Goal: Transaction & Acquisition: Purchase product/service

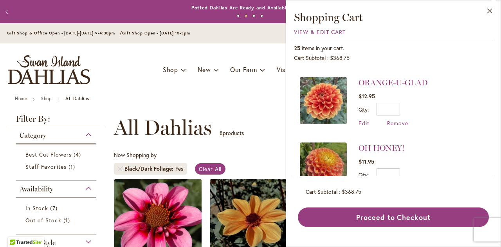
scroll to position [300, 0]
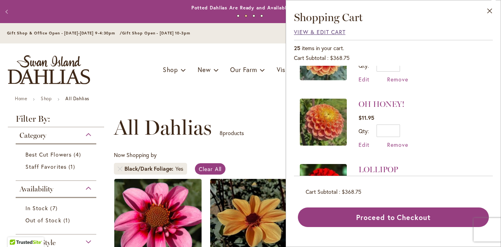
click at [308, 31] on span "View & Edit Cart" at bounding box center [320, 31] width 52 height 7
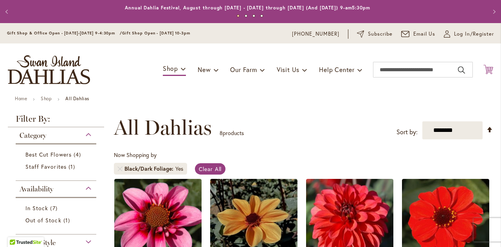
click at [484, 69] on icon at bounding box center [488, 69] width 10 height 9
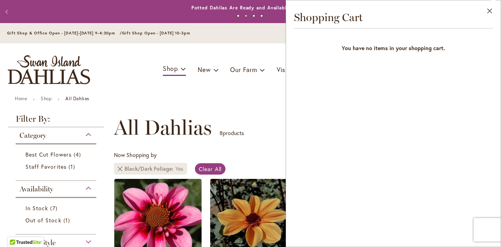
click at [118, 169] on link "Remove Black/Dark Foliage Yes" at bounding box center [120, 168] width 5 height 5
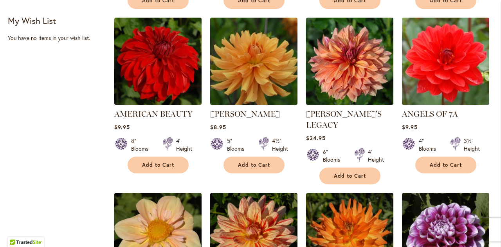
scroll to position [512, 0]
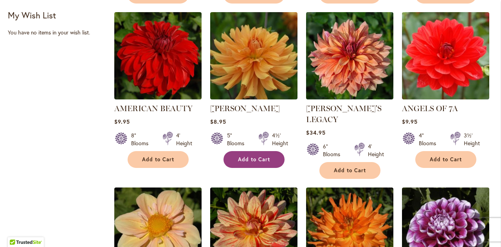
click at [246, 162] on button "Add to Cart" at bounding box center [253, 159] width 61 height 17
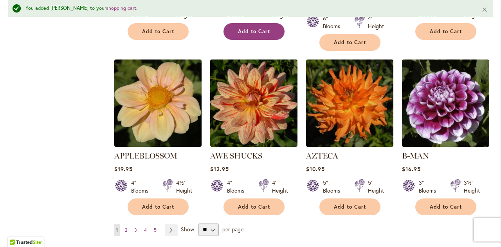
scroll to position [660, 0]
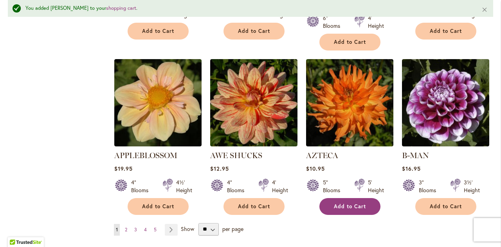
click at [327, 198] on button "Add to Cart" at bounding box center [349, 206] width 61 height 17
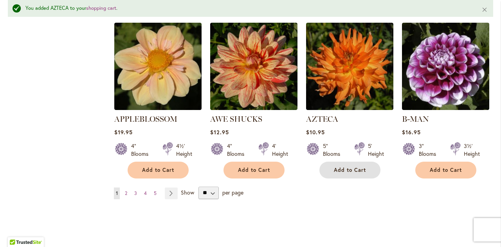
scroll to position [697, 0]
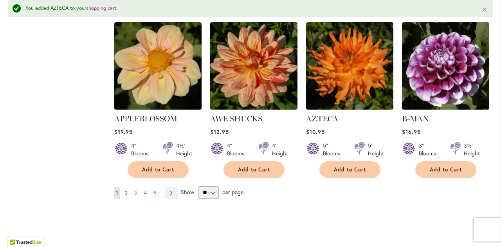
click at [127, 187] on link "Page 2" at bounding box center [126, 193] width 6 height 12
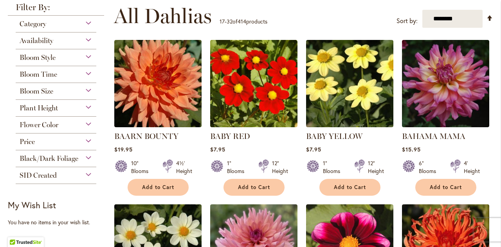
scroll to position [164, 0]
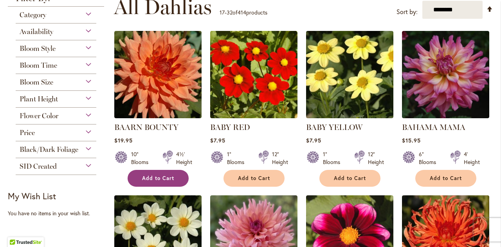
click at [172, 178] on span "Add to Cart" at bounding box center [158, 178] width 32 height 7
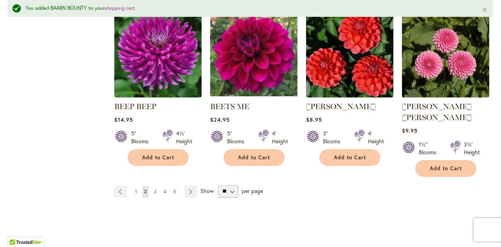
scroll to position [699, 0]
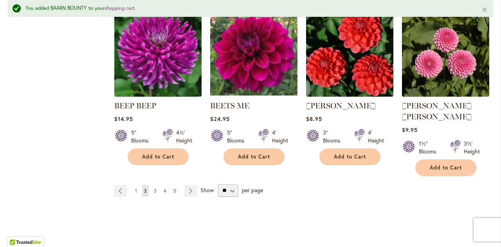
click at [155, 185] on link "Page 3" at bounding box center [155, 191] width 7 height 12
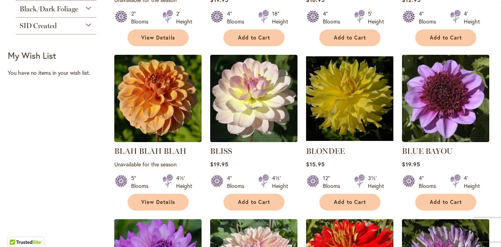
scroll to position [305, 0]
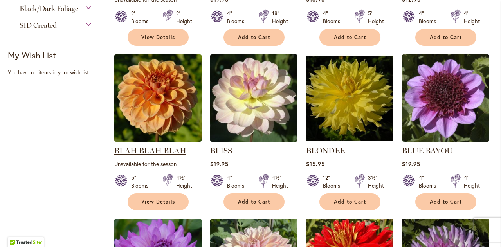
click at [160, 151] on link "BLAH BLAH BLAH" at bounding box center [150, 150] width 72 height 9
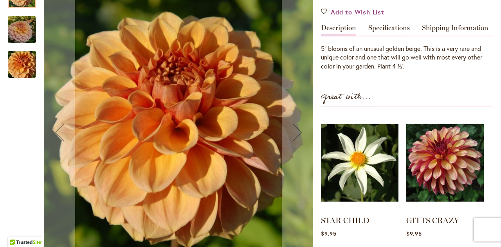
scroll to position [246, 0]
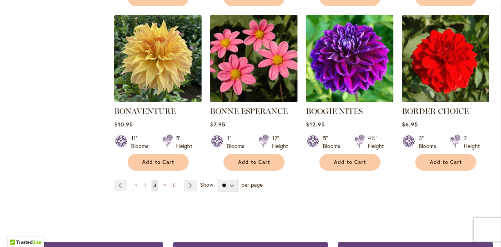
scroll to position [674, 0]
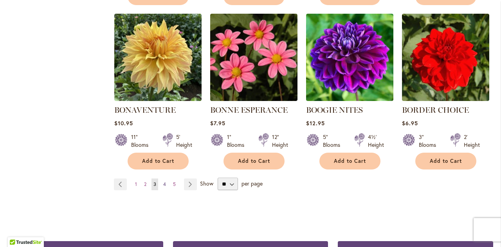
click at [163, 183] on span "4" at bounding box center [164, 184] width 3 height 6
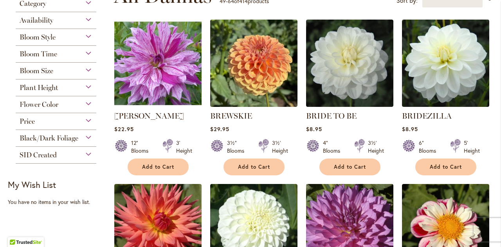
scroll to position [176, 0]
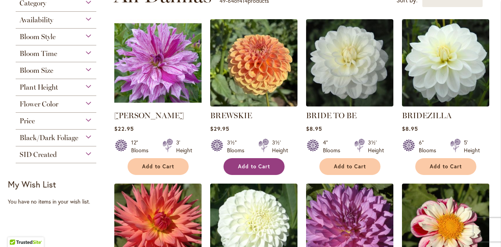
click at [254, 165] on span "Add to Cart" at bounding box center [254, 166] width 32 height 7
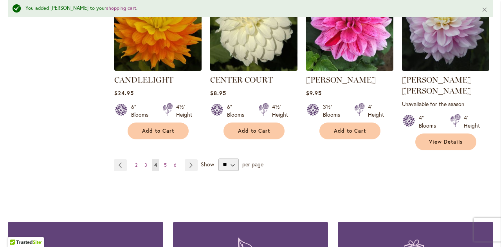
scroll to position [734, 0]
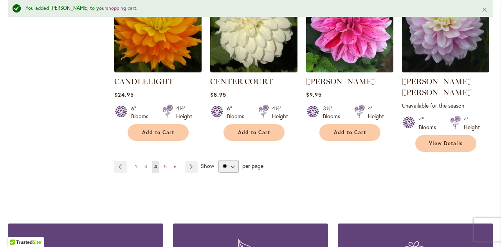
click at [135, 163] on span "2" at bounding box center [136, 166] width 2 height 6
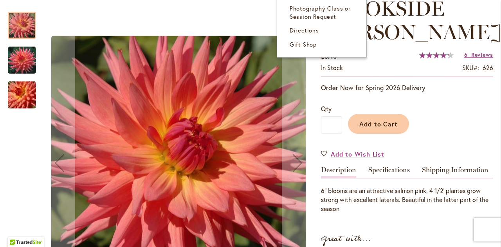
scroll to position [118, 0]
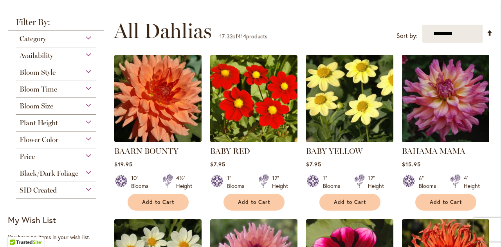
scroll to position [149, 0]
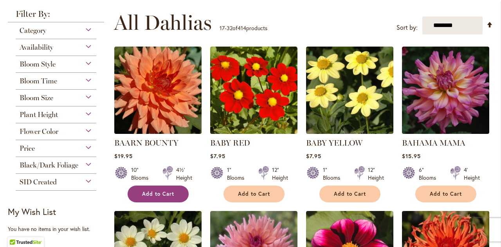
click at [147, 194] on span "Add to Cart" at bounding box center [158, 193] width 32 height 7
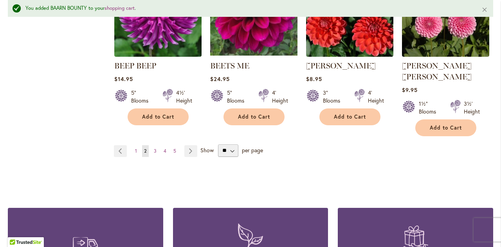
scroll to position [703, 0]
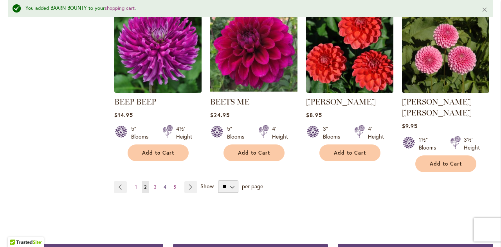
click at [162, 181] on link "Page 4" at bounding box center [165, 187] width 7 height 12
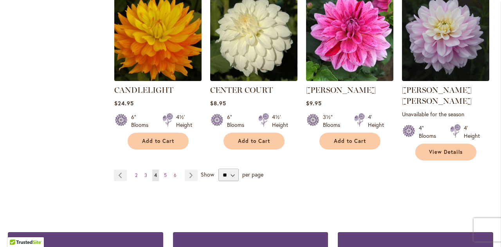
scroll to position [706, 0]
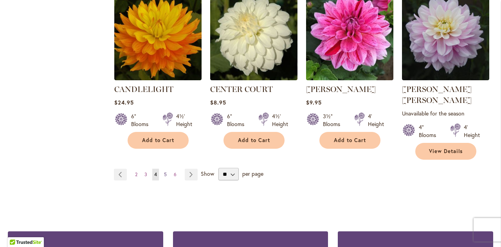
click at [164, 171] on span "5" at bounding box center [165, 174] width 3 height 6
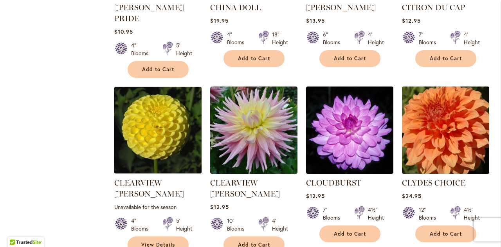
scroll to position [624, 0]
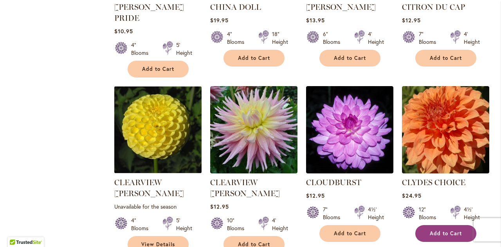
click at [436, 230] on span "Add to Cart" at bounding box center [445, 233] width 32 height 7
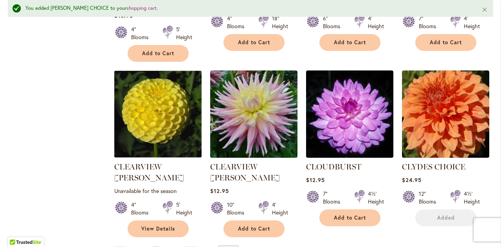
scroll to position [680, 0]
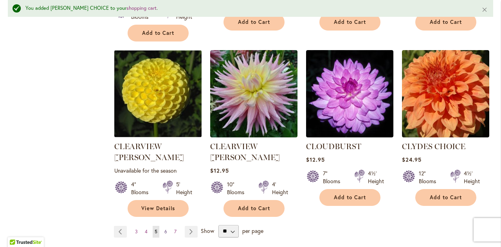
click at [165, 228] on span "6" at bounding box center [165, 231] width 3 height 6
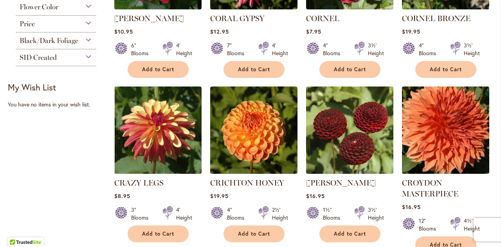
scroll to position [282, 0]
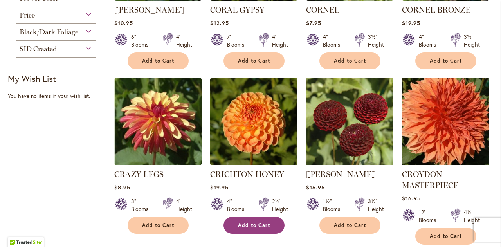
click at [243, 222] on span "Add to Cart" at bounding box center [254, 225] width 32 height 7
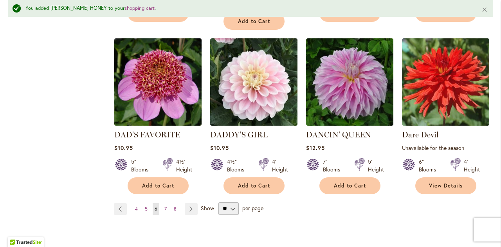
scroll to position [690, 0]
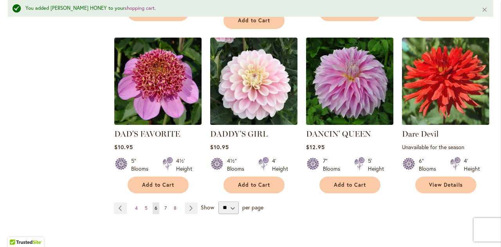
click at [164, 206] on span "7" at bounding box center [165, 208] width 2 height 6
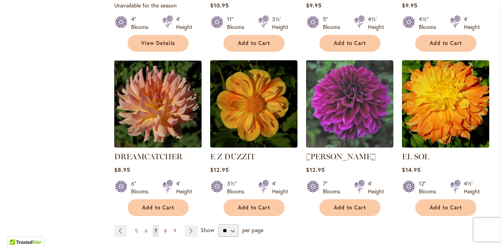
scroll to position [650, 0]
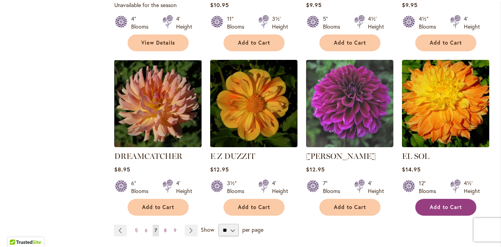
click at [443, 204] on span "Add to Cart" at bounding box center [445, 207] width 32 height 7
click at [165, 227] on span "8" at bounding box center [165, 230] width 3 height 6
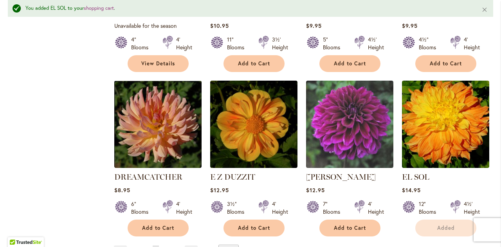
scroll to position [670, 0]
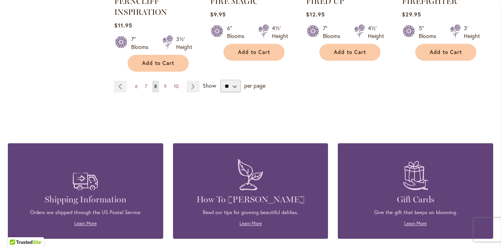
scroll to position [804, 0]
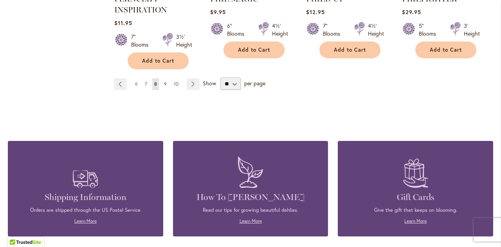
click at [164, 81] on span "9" at bounding box center [165, 84] width 3 height 6
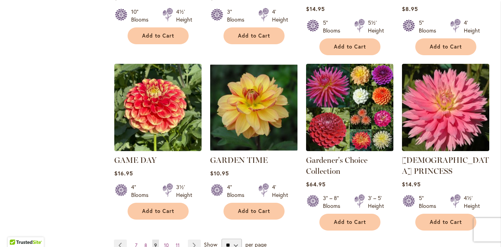
scroll to position [658, 0]
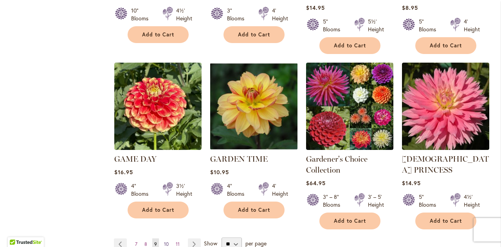
click at [164, 241] on span "10" at bounding box center [166, 244] width 5 height 6
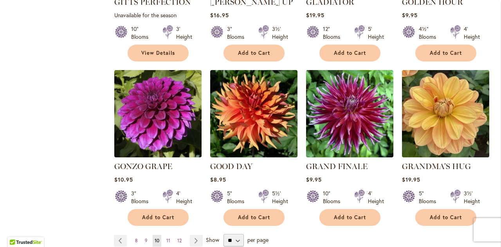
scroll to position [628, 0]
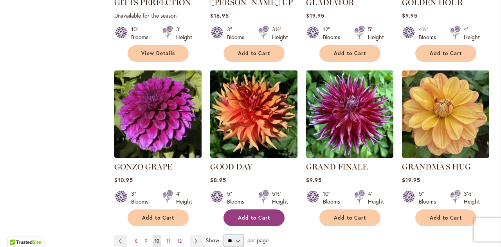
click at [256, 214] on span "Add to Cart" at bounding box center [254, 217] width 32 height 7
click at [166, 238] on span "11" at bounding box center [168, 241] width 4 height 6
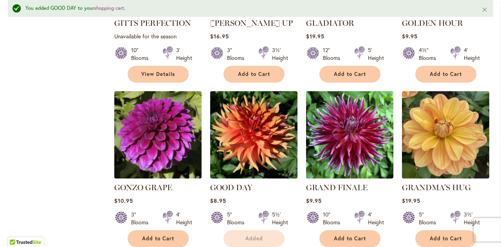
scroll to position [649, 0]
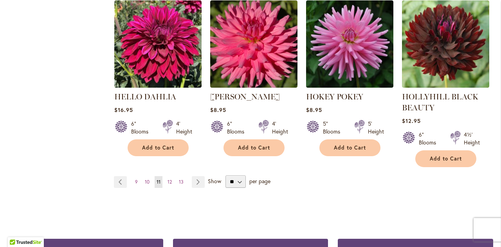
scroll to position [719, 0]
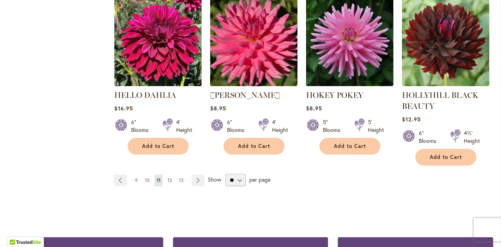
click at [170, 178] on span "12" at bounding box center [169, 180] width 4 height 6
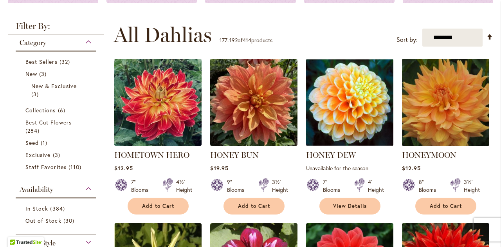
scroll to position [137, 0]
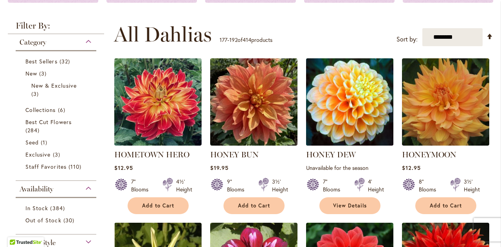
click at [354, 88] on img at bounding box center [349, 102] width 92 height 92
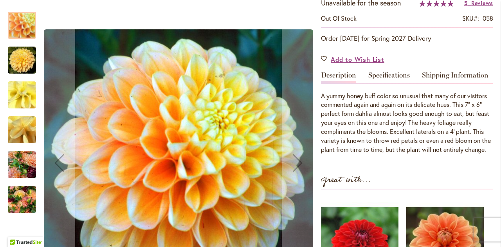
scroll to position [147, 0]
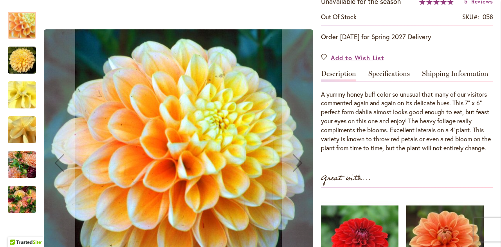
click at [20, 204] on img "Honey Dew" at bounding box center [22, 200] width 28 height 38
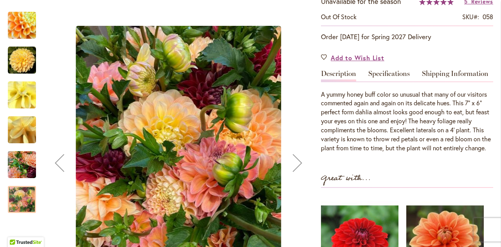
click at [16, 125] on img "Honey Dew" at bounding box center [22, 130] width 56 height 42
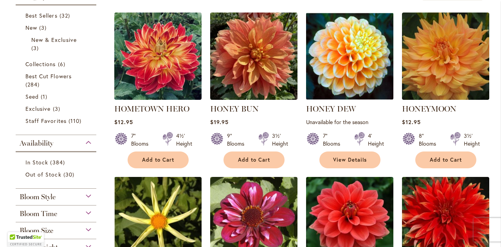
scroll to position [183, 0]
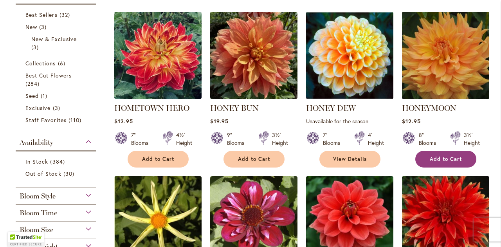
click at [435, 156] on span "Add to Cart" at bounding box center [445, 159] width 32 height 7
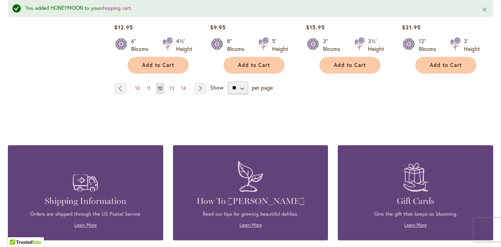
scroll to position [689, 0]
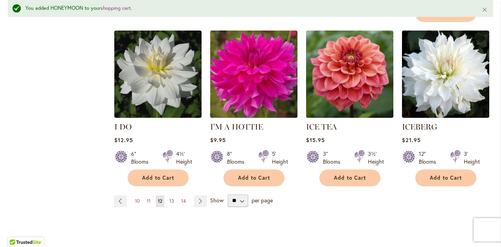
click at [170, 195] on link "Page 13" at bounding box center [171, 201] width 9 height 12
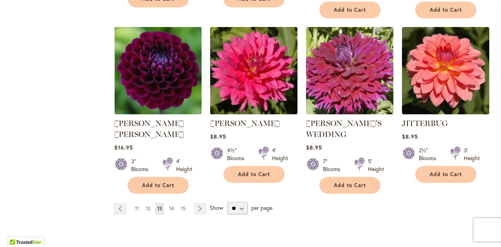
scroll to position [680, 0]
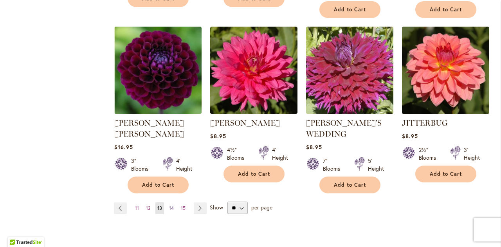
click at [167, 202] on link "Page 14" at bounding box center [171, 208] width 9 height 12
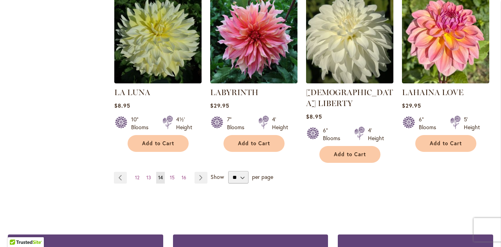
scroll to position [693, 0]
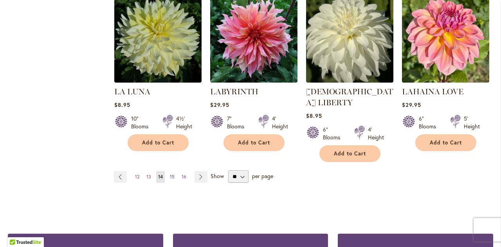
click at [168, 171] on link "Page 15" at bounding box center [172, 177] width 9 height 12
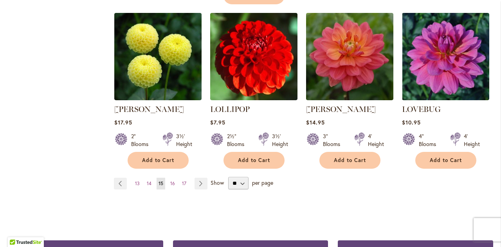
scroll to position [697, 0]
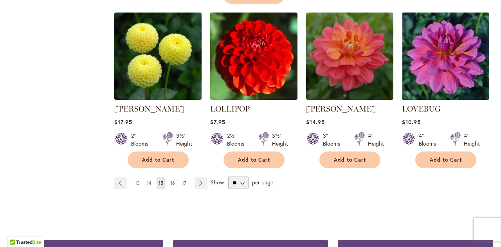
click at [171, 180] on span "16" at bounding box center [172, 183] width 5 height 6
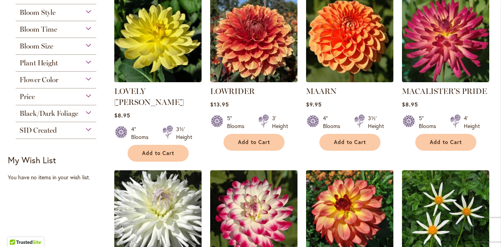
scroll to position [201, 0]
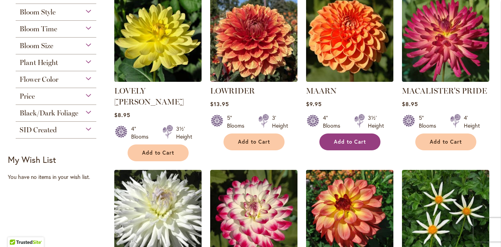
click at [345, 139] on span "Add to Cart" at bounding box center [350, 141] width 32 height 7
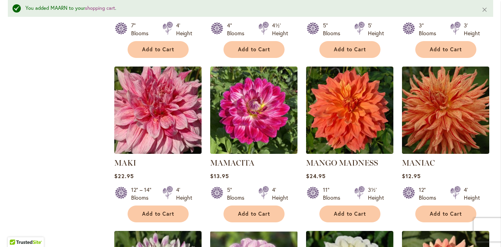
scroll to position [490, 0]
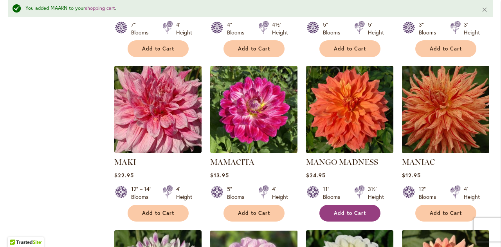
click at [364, 205] on button "Add to Cart" at bounding box center [349, 213] width 61 height 17
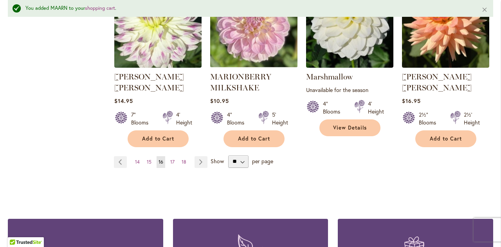
scroll to position [756, 0]
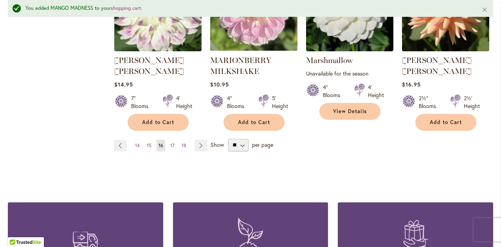
click at [174, 140] on link "Page 17" at bounding box center [172, 146] width 8 height 12
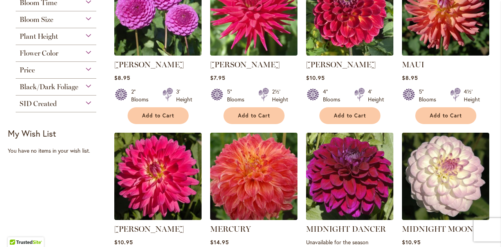
scroll to position [226, 0]
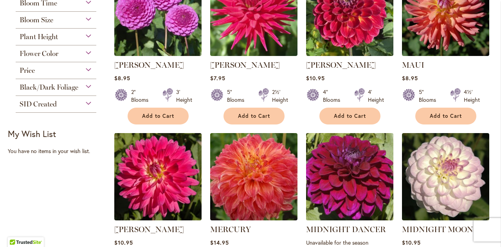
click at [323, 182] on img at bounding box center [349, 177] width 92 height 92
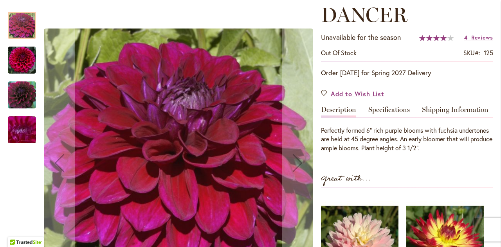
scroll to position [135, 0]
click at [15, 93] on img "Midnight Dancer" at bounding box center [22, 95] width 28 height 28
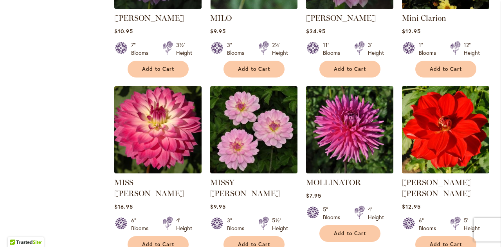
scroll to position [681, 0]
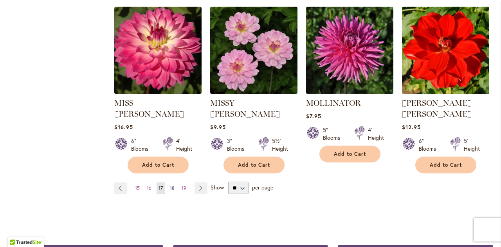
click at [168, 182] on link "Page 18" at bounding box center [172, 188] width 9 height 12
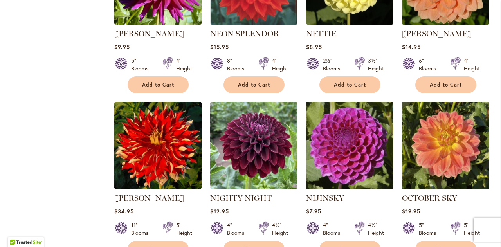
scroll to position [598, 0]
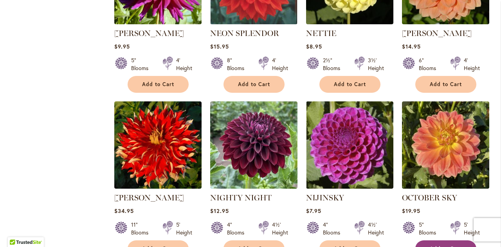
click at [437, 240] on button "Add to Cart" at bounding box center [445, 248] width 61 height 17
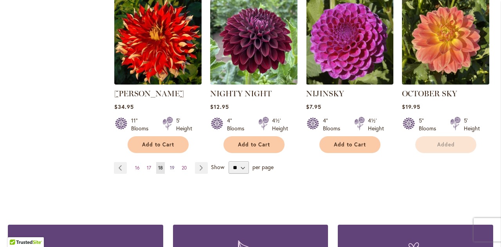
click at [171, 165] on span "19" at bounding box center [172, 168] width 5 height 6
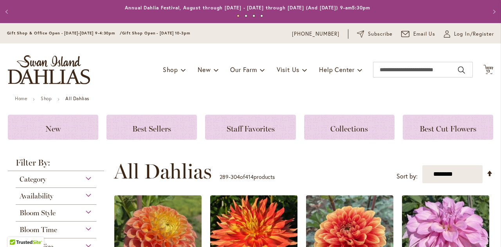
scroll to position [151, 0]
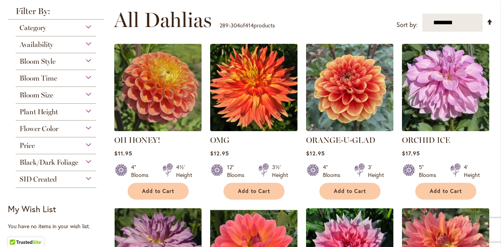
click at [147, 84] on img at bounding box center [158, 88] width 92 height 92
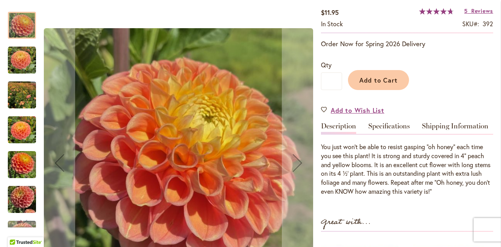
scroll to position [139, 0]
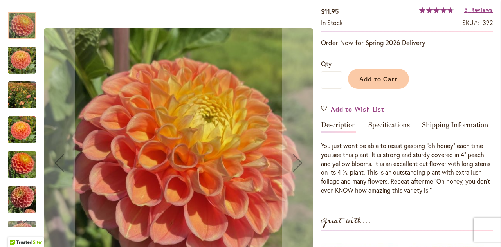
click at [22, 100] on img "Oh Honey!" at bounding box center [22, 95] width 28 height 38
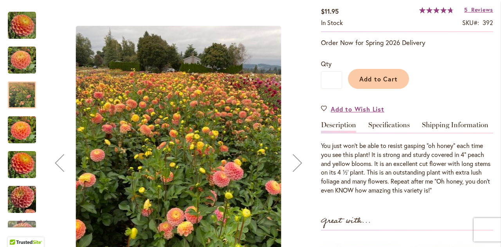
click at [30, 204] on img "Oh Honey!" at bounding box center [22, 200] width 28 height 38
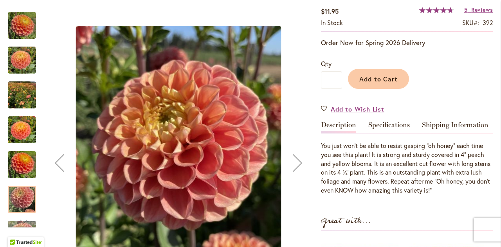
click at [16, 167] on img "Oh Honey!" at bounding box center [22, 165] width 28 height 38
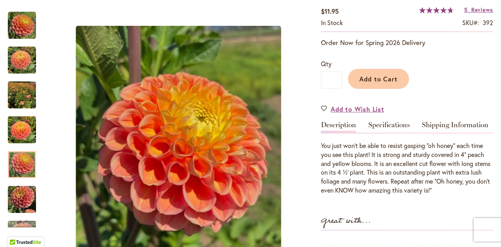
click at [19, 129] on img "Oh Honey!" at bounding box center [22, 130] width 28 height 38
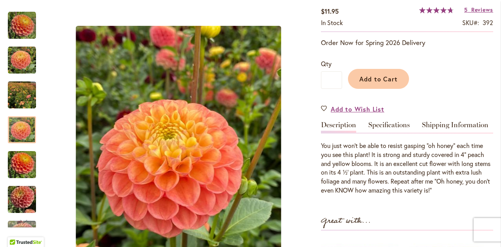
click at [17, 93] on img "Oh Honey!" at bounding box center [22, 95] width 28 height 38
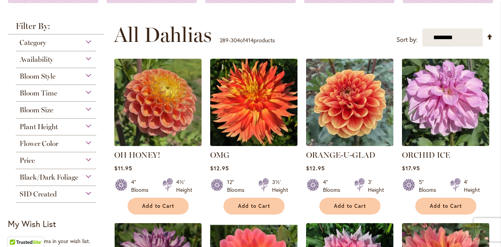
scroll to position [144, 0]
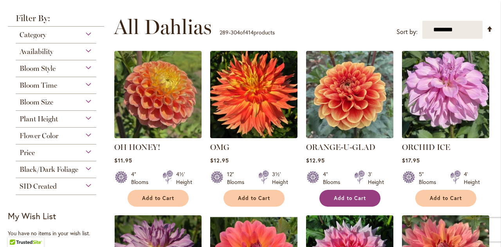
click at [349, 192] on button "Add to Cart" at bounding box center [349, 198] width 61 height 17
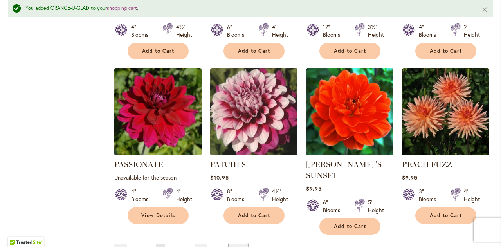
scroll to position [652, 0]
click at [170, 246] on span "20" at bounding box center [172, 249] width 5 height 6
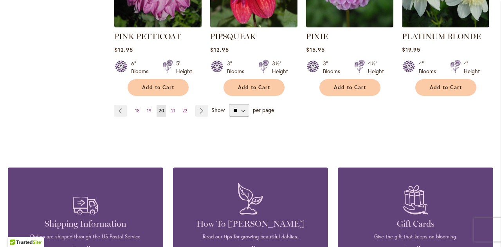
scroll to position [781, 0]
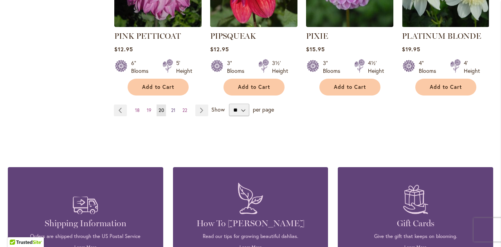
click at [173, 107] on span "21" at bounding box center [173, 110] width 4 height 6
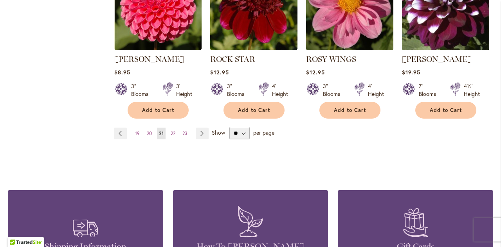
scroll to position [754, 0]
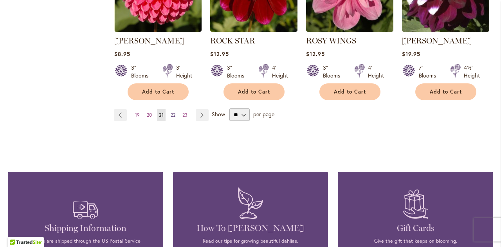
click at [172, 114] on span "22" at bounding box center [173, 115] width 5 height 6
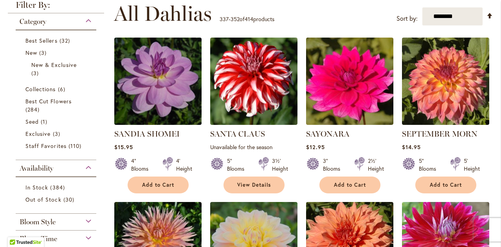
scroll to position [159, 0]
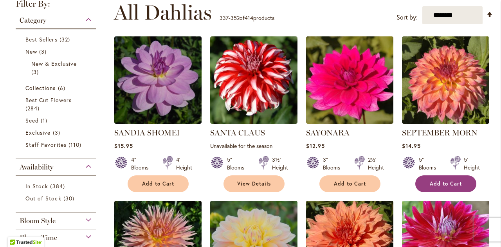
click at [444, 179] on button "Add to Cart" at bounding box center [445, 183] width 61 height 17
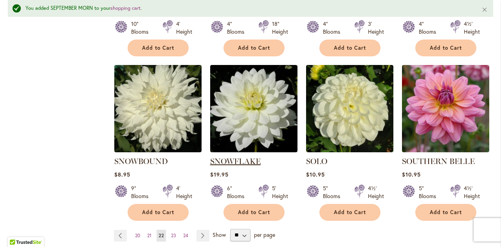
scroll to position [654, 0]
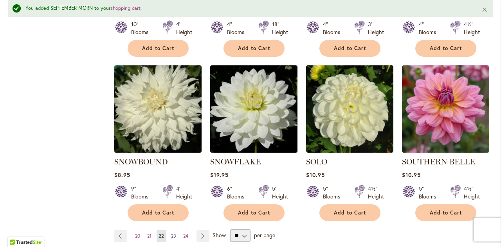
click at [172, 233] on span "23" at bounding box center [173, 236] width 5 height 6
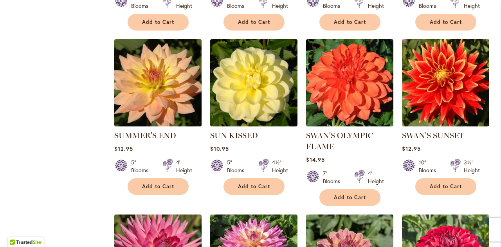
scroll to position [487, 0]
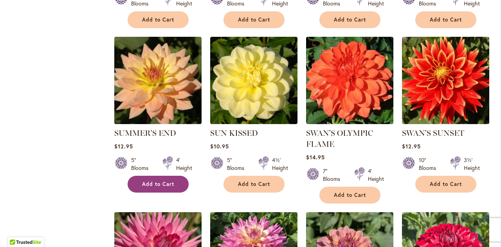
click at [149, 183] on span "Add to Cart" at bounding box center [158, 184] width 32 height 7
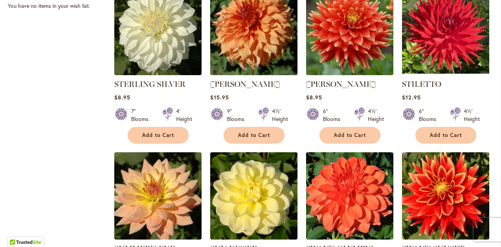
scroll to position [371, 0]
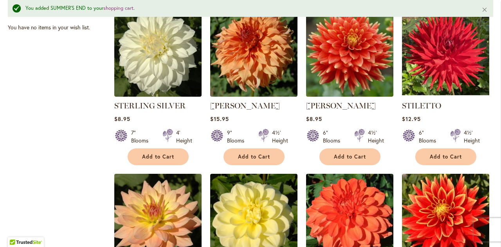
click at [253, 128] on div "9" Blooms 4½' Height" at bounding box center [253, 133] width 87 height 22
click at [251, 155] on span "Add to Cart" at bounding box center [254, 156] width 32 height 7
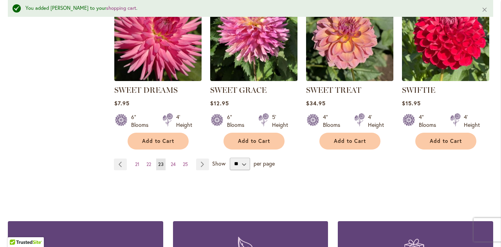
scroll to position [726, 0]
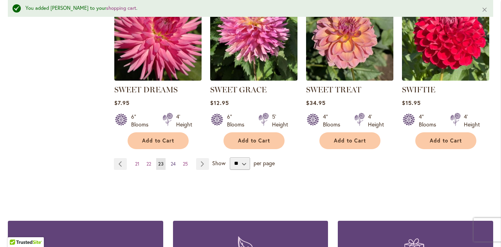
click at [171, 163] on span "24" at bounding box center [173, 164] width 5 height 6
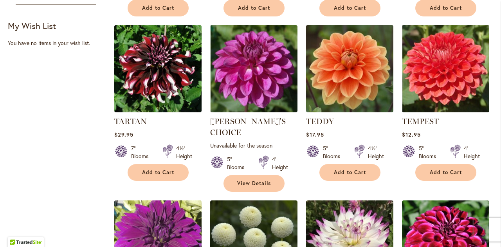
scroll to position [335, 0]
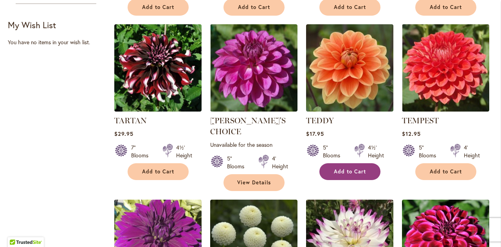
click at [340, 169] on span "Add to Cart" at bounding box center [350, 171] width 32 height 7
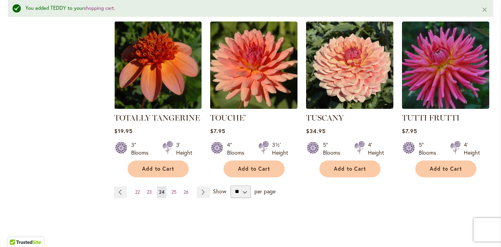
scroll to position [699, 0]
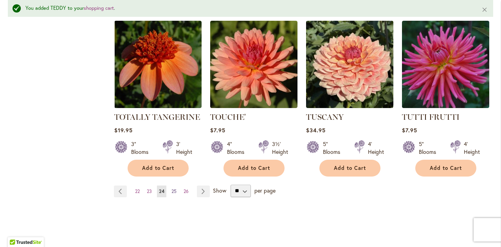
click at [172, 188] on span "25" at bounding box center [173, 191] width 5 height 6
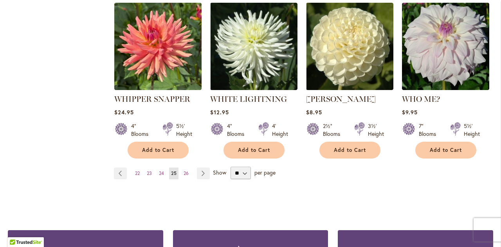
scroll to position [696, 0]
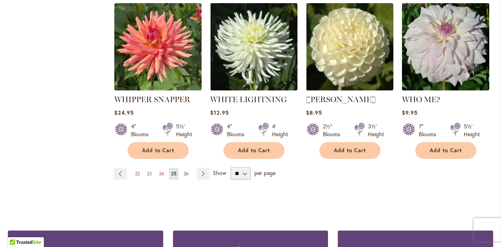
click at [185, 171] on span "26" at bounding box center [185, 174] width 5 height 6
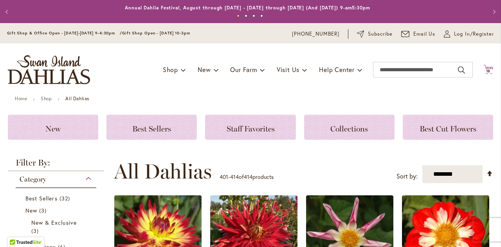
click at [484, 68] on icon at bounding box center [488, 69] width 10 height 9
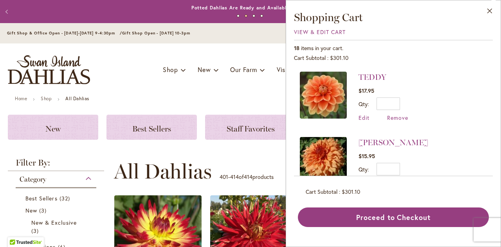
click at [326, 28] on div "View & Edit Cart" at bounding box center [393, 32] width 199 height 8
click at [320, 29] on span "View & Edit Cart" at bounding box center [320, 31] width 52 height 7
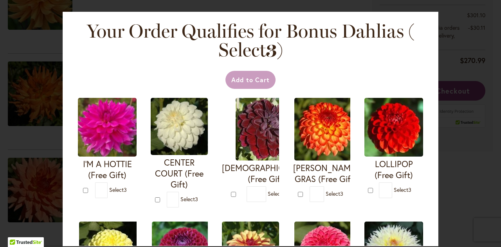
scroll to position [220, 0]
click at [460, 147] on div "Your Order Qualifies for Bonus Dahlias ( Select 3 ) Add to Cart I'M A HOTTIE (F…" at bounding box center [250, 123] width 501 height 247
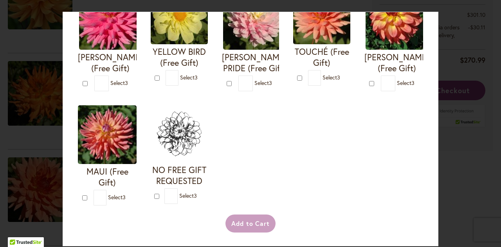
scroll to position [465, 0]
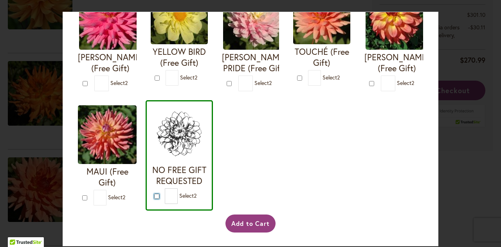
type input "*"
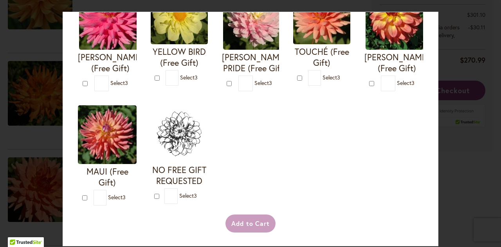
click at [459, 170] on div "Your Order Qualifies for Bonus Dahlias ( Select 3 ) Add to Cart I'M A HOTTIE (F…" at bounding box center [250, 123] width 501 height 247
click at [459, 171] on div "Your Order Qualifies for Bonus Dahlias ( Select 3 ) Add to Cart I'M A HOTTIE (F…" at bounding box center [250, 123] width 501 height 247
click at [458, 160] on div "Your Order Qualifies for Bonus Dahlias ( Select 3 ) Add to Cart I'M A HOTTIE (F…" at bounding box center [250, 123] width 501 height 247
click at [250, 224] on div "Add to Cart" at bounding box center [250, 223] width 347 height 18
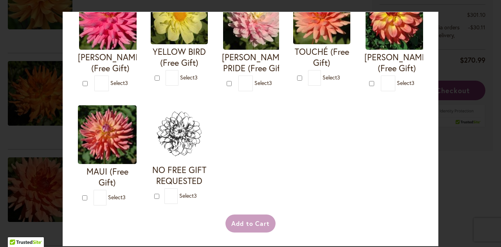
click at [48, 134] on div "Your Order Qualifies for Bonus Dahlias ( Select 3 ) Add to Cart I'M A HOTTIE (F…" at bounding box center [250, 123] width 501 height 247
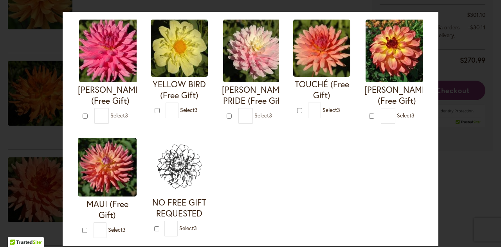
scroll to position [320, 0]
type input "*"
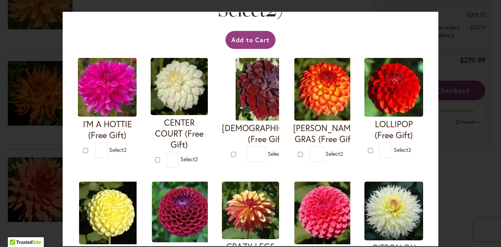
scroll to position [39, 0]
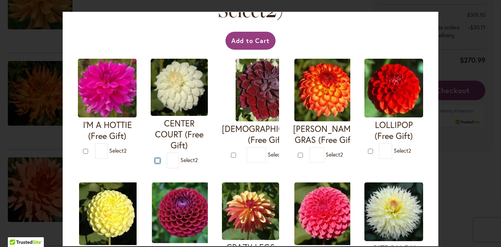
type input "*"
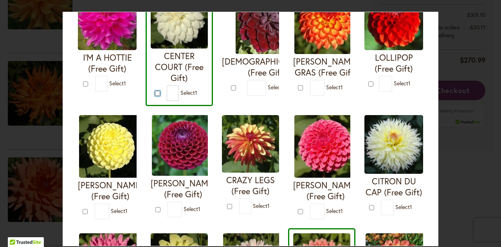
scroll to position [107, 0]
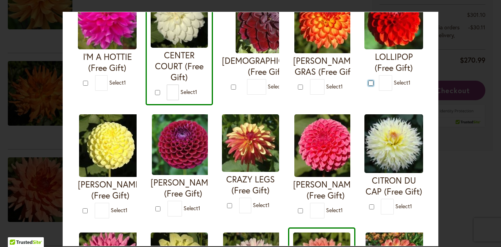
type input "*"
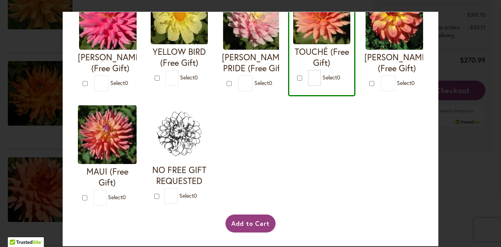
scroll to position [465, 0]
type input "*"
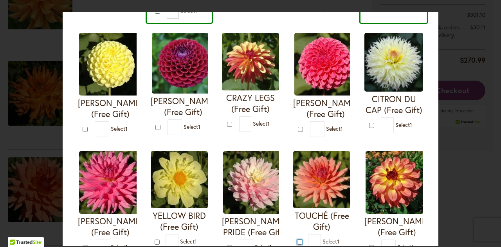
scroll to position [188, 0]
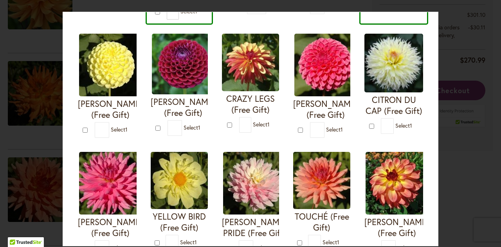
type input "*"
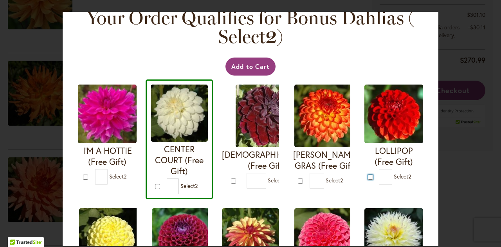
scroll to position [13, 0]
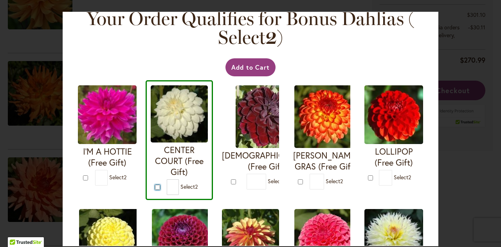
type input "*"
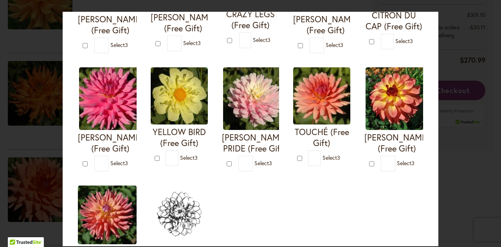
scroll to position [465, 0]
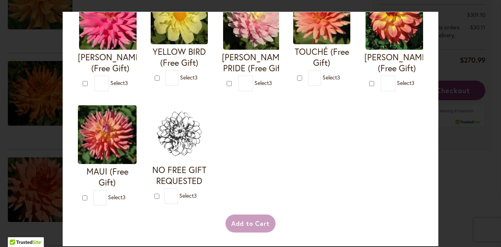
click at [154, 200] on div at bounding box center [157, 196] width 7 height 8
type input "*"
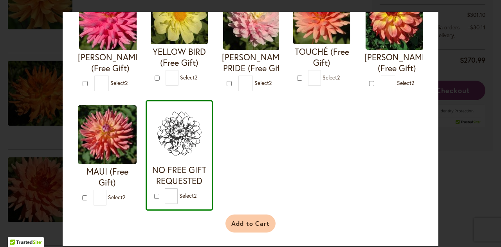
click at [251, 231] on button "Add to Cart" at bounding box center [250, 223] width 50 height 18
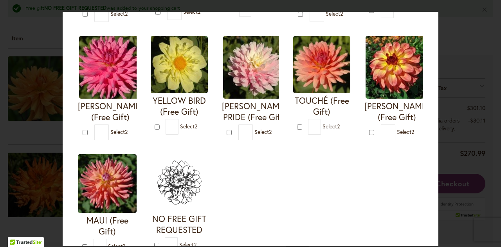
scroll to position [465, 0]
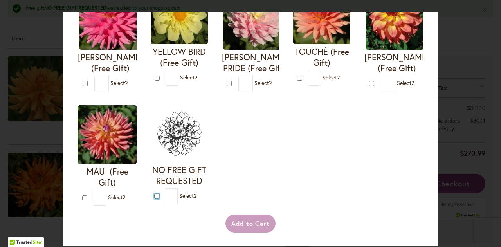
type input "*"
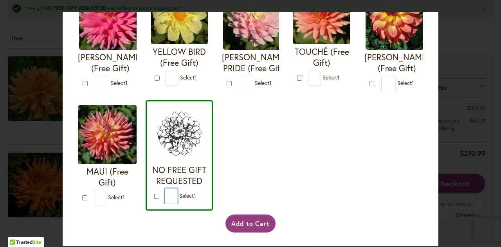
click at [165, 201] on input "*" at bounding box center [171, 196] width 13 height 16
click at [257, 223] on button "Add to Cart" at bounding box center [250, 223] width 50 height 18
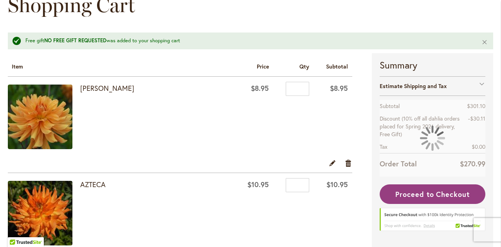
scroll to position [103, 0]
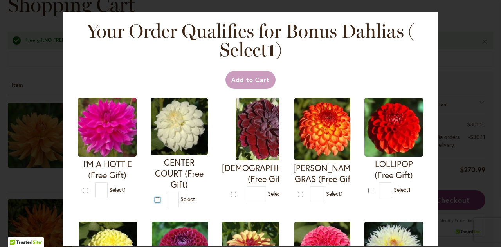
type input "*"
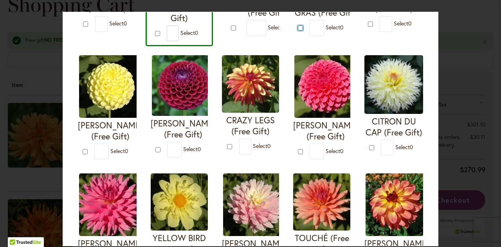
scroll to position [167, 0]
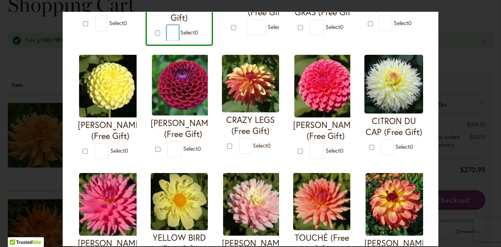
click at [179, 27] on input "*" at bounding box center [173, 33] width 13 height 16
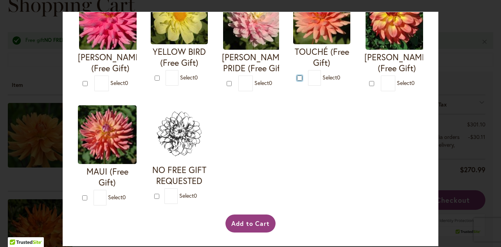
scroll to position [0, 0]
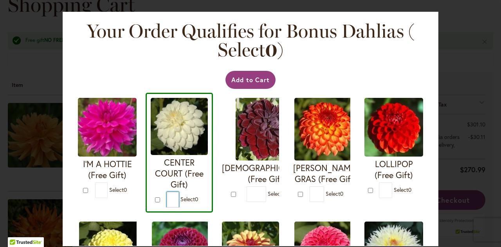
click at [179, 199] on input "*" at bounding box center [173, 200] width 13 height 16
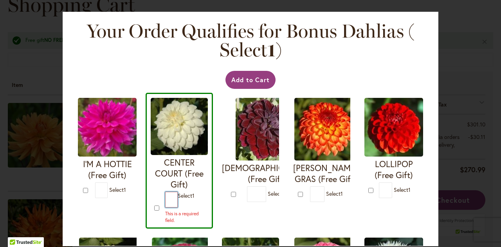
type input "*"
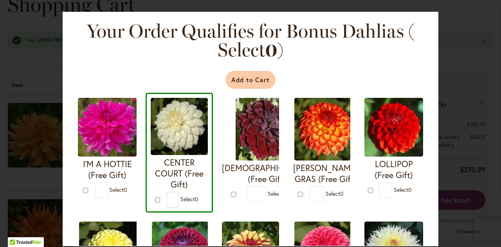
click at [246, 81] on button "Add to Cart" at bounding box center [250, 80] width 50 height 18
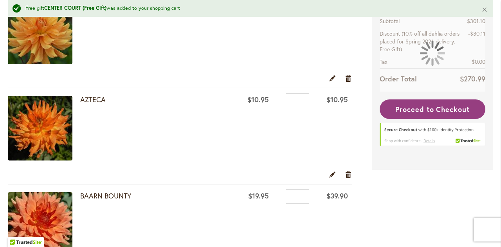
scroll to position [188, 0]
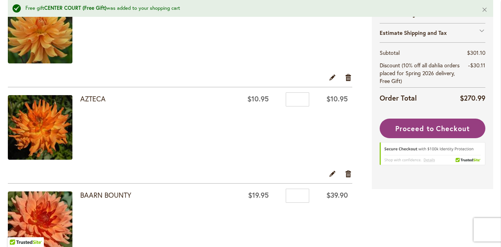
click at [76, 138] on link at bounding box center [44, 128] width 72 height 66
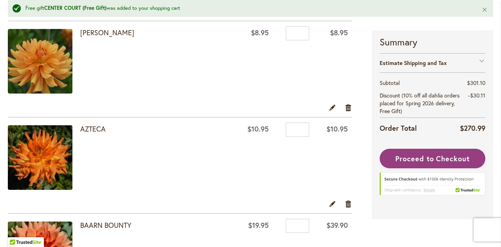
scroll to position [156, 0]
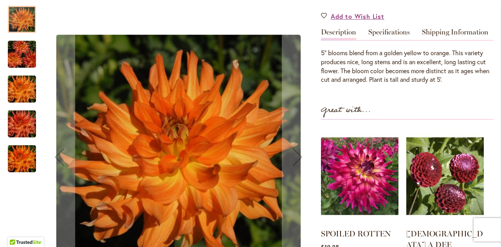
scroll to position [231, 0]
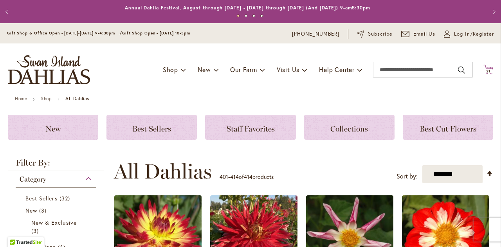
click at [486, 72] on span "21" at bounding box center [488, 70] width 5 height 5
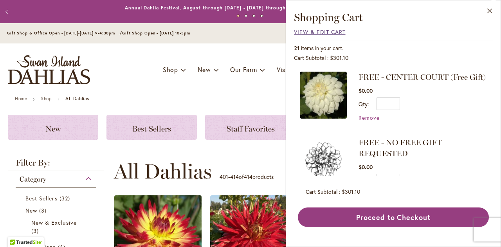
click at [323, 31] on span "View & Edit Cart" at bounding box center [320, 31] width 52 height 7
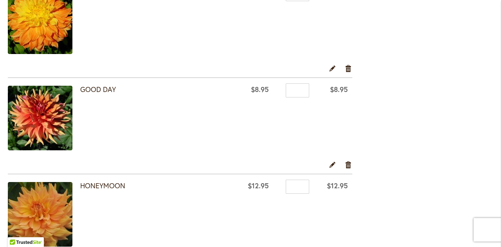
scroll to position [754, 0]
drag, startPoint x: 87, startPoint y: 88, endPoint x: 101, endPoint y: 90, distance: 13.8
click at [101, 90] on link "GOOD DAY" at bounding box center [98, 88] width 36 height 9
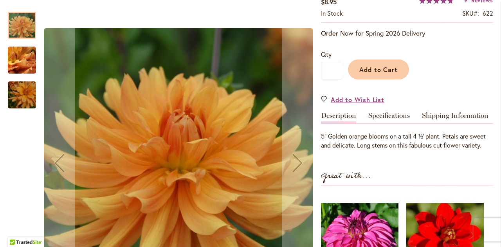
scroll to position [149, 0]
click at [17, 61] on img "ANDREW CHARLES" at bounding box center [22, 60] width 56 height 42
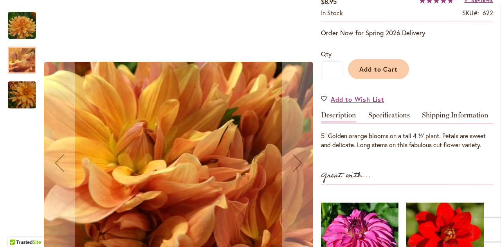
click at [17, 98] on img "ANDREW CHARLES" at bounding box center [22, 95] width 56 height 38
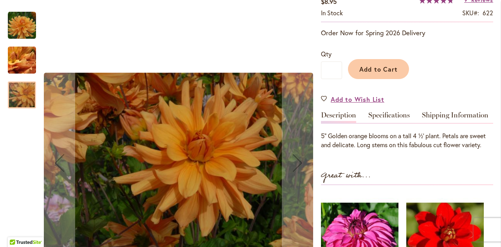
click at [14, 21] on img "ANDREW CHARLES" at bounding box center [22, 25] width 28 height 28
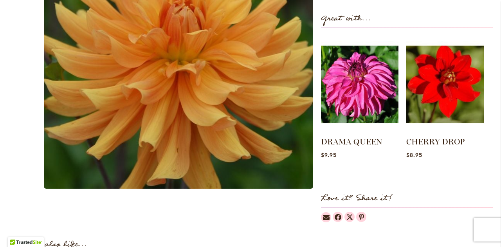
scroll to position [253, 0]
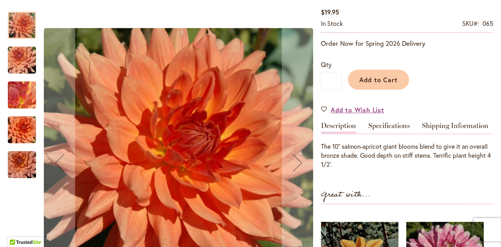
scroll to position [139, 0]
click at [21, 60] on img "Baarn Bounty" at bounding box center [22, 60] width 56 height 42
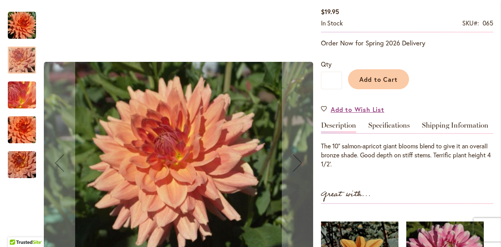
click at [18, 160] on img "Baarn Bounty" at bounding box center [22, 165] width 56 height 38
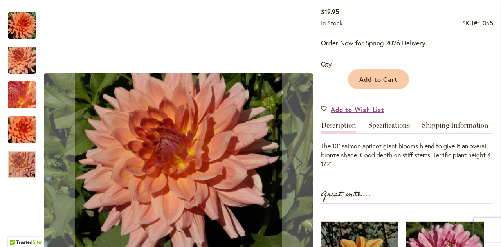
click at [16, 92] on img "Baarn Bounty" at bounding box center [22, 95] width 56 height 42
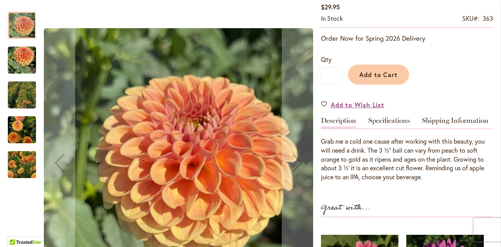
scroll to position [151, 0]
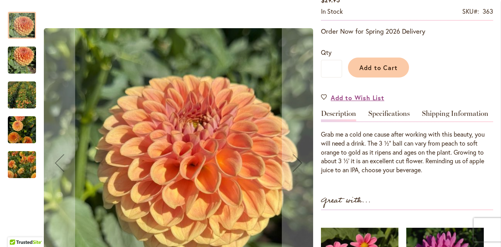
click at [14, 128] on img "BREWSKIE" at bounding box center [22, 129] width 28 height 29
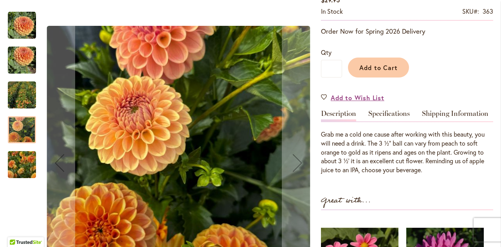
click at [16, 95] on img "BREWSKIE" at bounding box center [22, 94] width 56 height 53
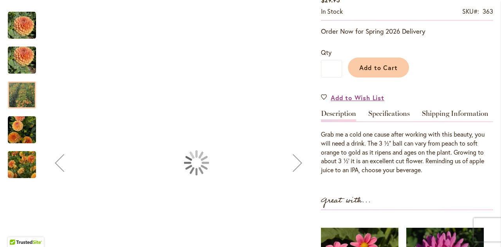
click at [19, 59] on img "BREWSKIE" at bounding box center [22, 60] width 28 height 38
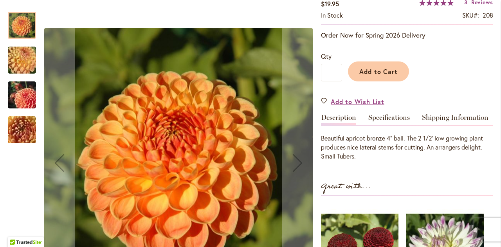
scroll to position [171, 0]
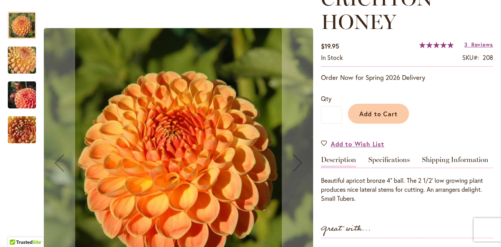
scroll to position [140, 0]
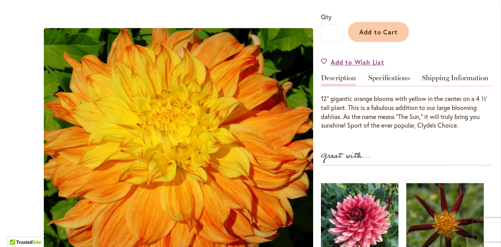
scroll to position [190, 0]
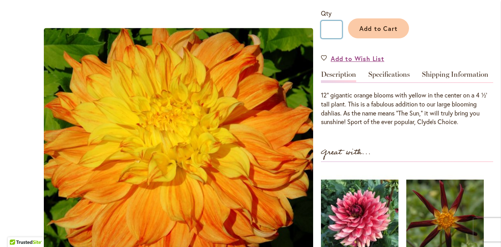
click at [338, 32] on input "*" at bounding box center [331, 30] width 21 height 18
type input "*"
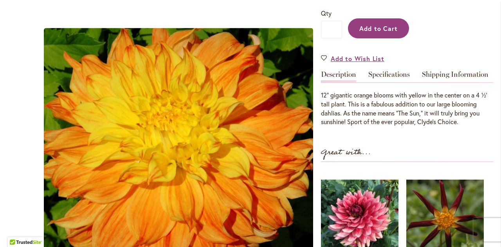
click at [365, 24] on span "Add to Cart" at bounding box center [378, 28] width 39 height 8
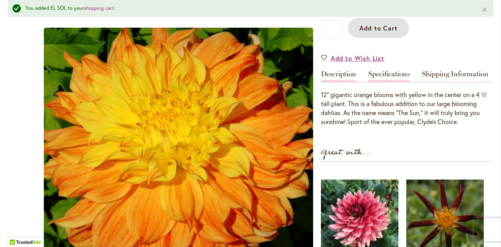
scroll to position [0, 0]
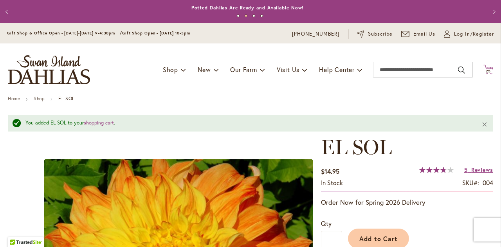
drag, startPoint x: 486, startPoint y: 73, endPoint x: 485, endPoint y: 65, distance: 7.8
click at [485, 65] on icon "Cart .cls-1 { fill: #231f20; }" at bounding box center [488, 70] width 10 height 10
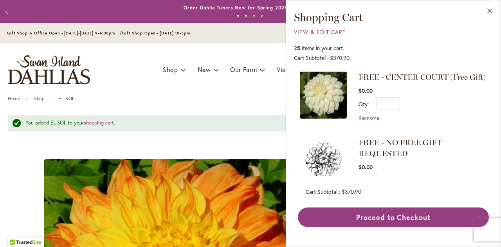
click at [372, 121] on span "Remove" at bounding box center [368, 117] width 21 height 7
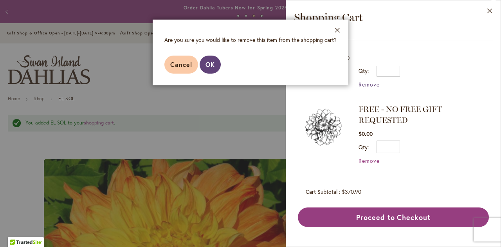
scroll to position [34, 0]
click at [203, 65] on button "OK" at bounding box center [209, 65] width 21 height 18
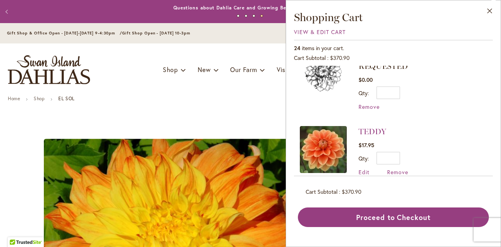
scroll to position [0, 0]
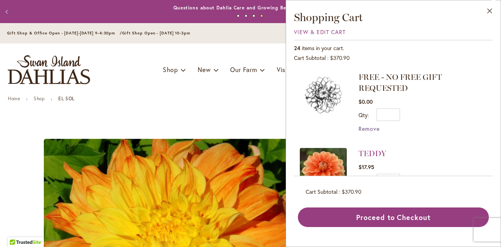
click at [372, 129] on span "Remove" at bounding box center [368, 128] width 21 height 7
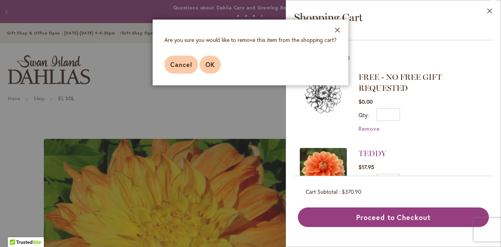
click at [214, 64] on span "OK" at bounding box center [209, 64] width 9 height 8
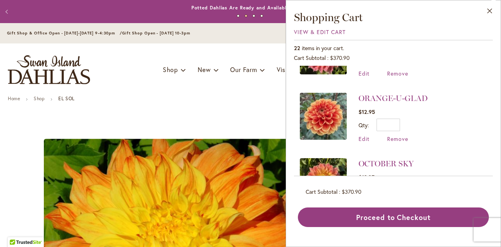
scroll to position [241, 0]
click at [390, 135] on span "Remove" at bounding box center [397, 138] width 21 height 7
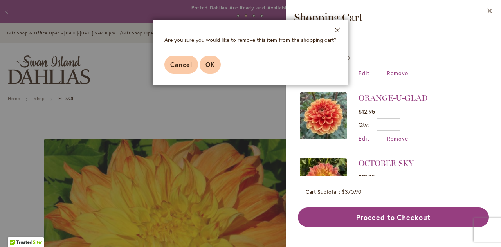
click at [205, 61] on span "OK" at bounding box center [209, 64] width 9 height 8
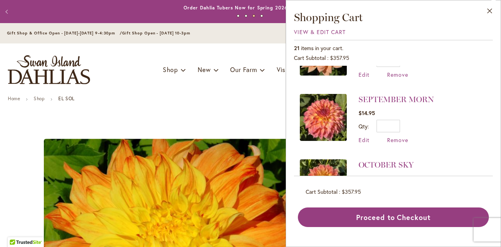
scroll to position [174, 0]
click at [399, 136] on span "Remove" at bounding box center [397, 139] width 21 height 7
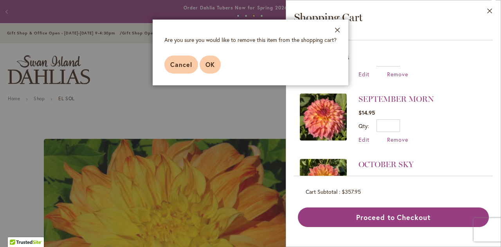
click at [212, 72] on button "OK" at bounding box center [209, 65] width 21 height 18
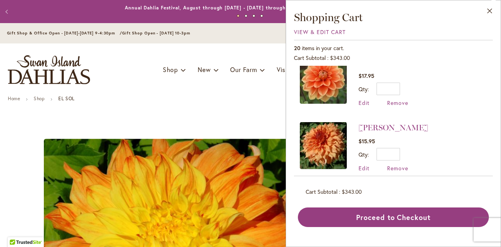
scroll to position [14, 0]
click at [400, 167] on span "Remove" at bounding box center [397, 168] width 21 height 7
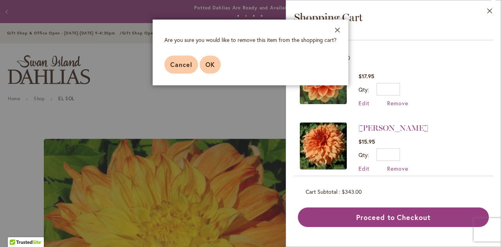
click at [211, 66] on span "OK" at bounding box center [209, 64] width 9 height 8
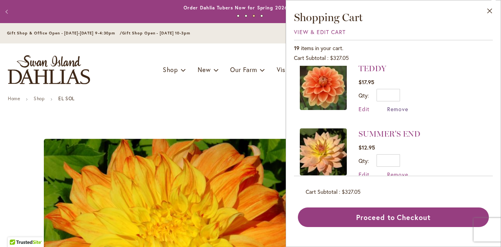
scroll to position [46, 0]
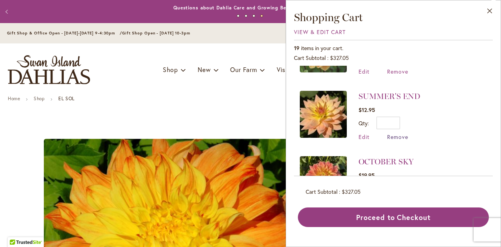
click at [396, 137] on span "Remove" at bounding box center [397, 136] width 21 height 7
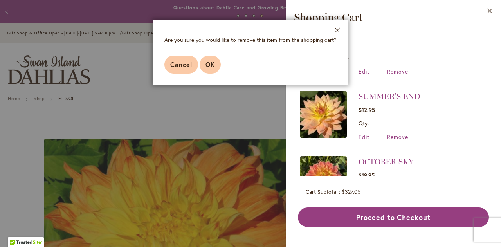
click at [213, 56] on button "OK" at bounding box center [209, 65] width 21 height 18
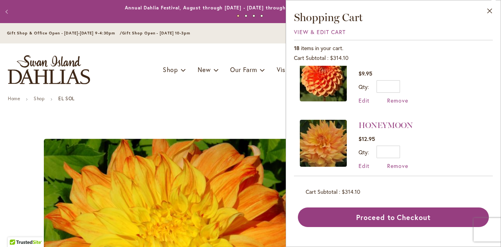
scroll to position [261, 0]
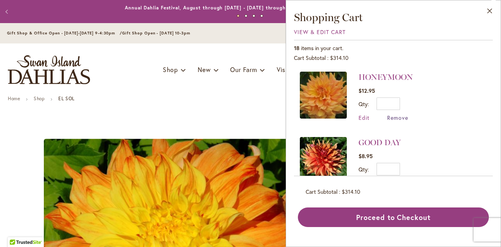
click at [389, 117] on span "Remove" at bounding box center [397, 117] width 21 height 7
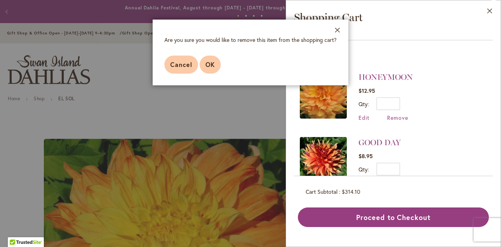
click at [213, 65] on span "OK" at bounding box center [209, 64] width 9 height 8
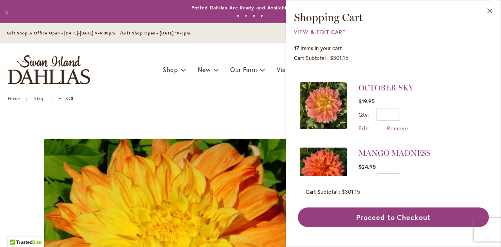
scroll to position [52, 0]
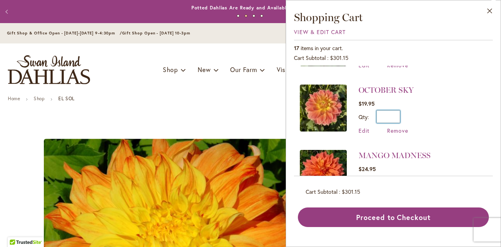
click at [396, 117] on input "*" at bounding box center [387, 116] width 23 height 13
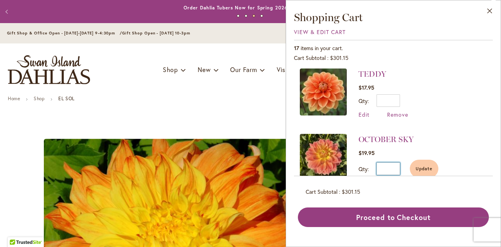
scroll to position [0, 0]
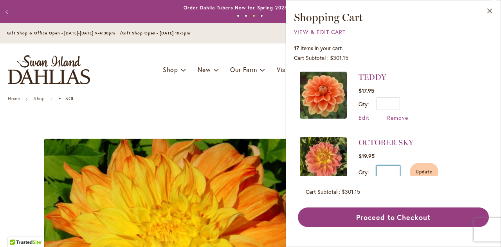
type input "*"
drag, startPoint x: 446, startPoint y: 100, endPoint x: 395, endPoint y: 121, distance: 55.8
click at [395, 121] on li "TEDDY $17.95 Qty * Update Edit Remove" at bounding box center [393, 100] width 187 height 57
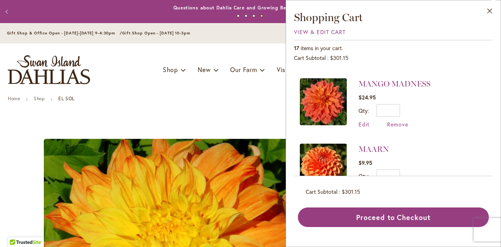
scroll to position [130, 0]
click at [394, 121] on span "Remove" at bounding box center [397, 123] width 21 height 7
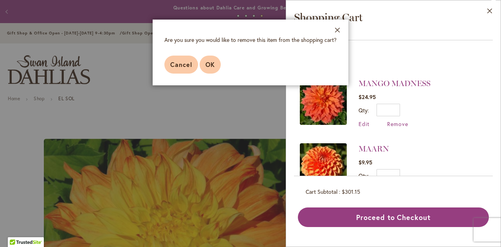
click at [207, 67] on span "OK" at bounding box center [209, 64] width 9 height 8
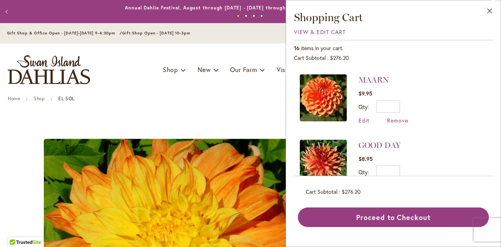
scroll to position [128, 0]
click at [400, 121] on span "Remove" at bounding box center [397, 119] width 21 height 7
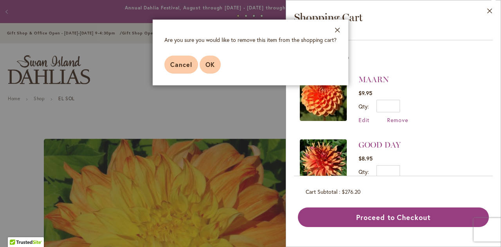
click at [203, 59] on button "OK" at bounding box center [209, 65] width 21 height 18
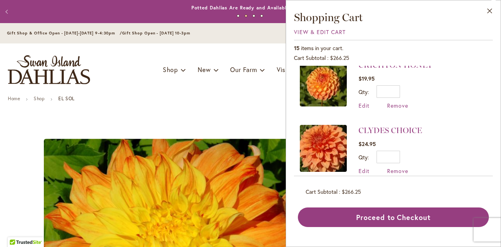
scroll to position [274, 0]
click at [395, 101] on span "Remove" at bounding box center [397, 104] width 21 height 7
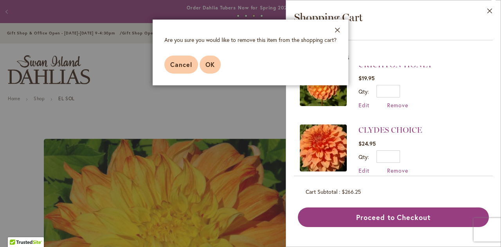
click at [206, 70] on button "OK" at bounding box center [209, 65] width 21 height 18
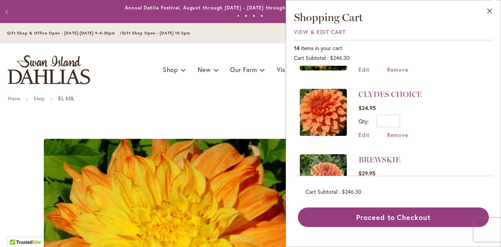
scroll to position [244, 0]
click at [392, 131] on span "Remove" at bounding box center [397, 134] width 21 height 7
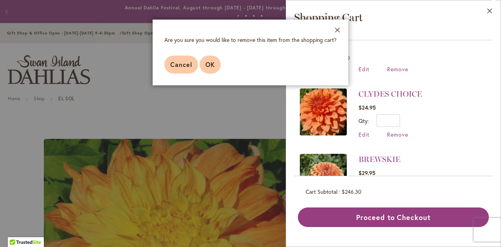
click at [211, 62] on span "OK" at bounding box center [209, 64] width 9 height 8
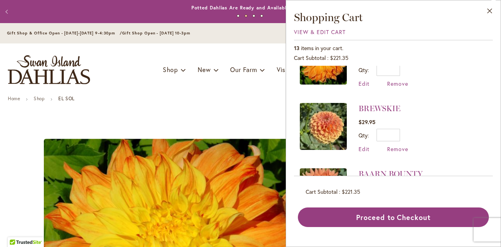
scroll to position [231, 0]
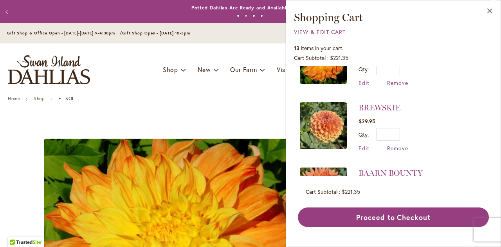
click at [394, 144] on span "Remove" at bounding box center [397, 147] width 21 height 7
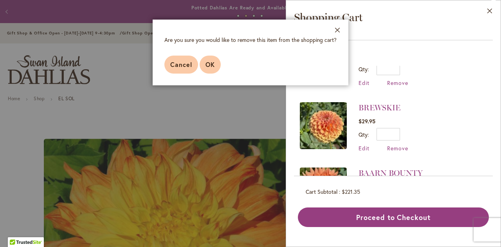
click at [216, 63] on button "OK" at bounding box center [209, 65] width 21 height 18
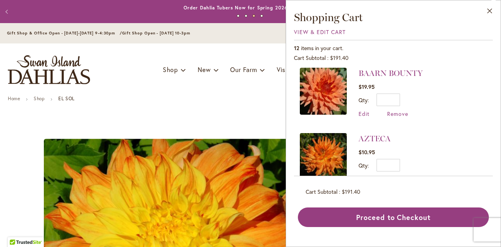
scroll to position [267, 0]
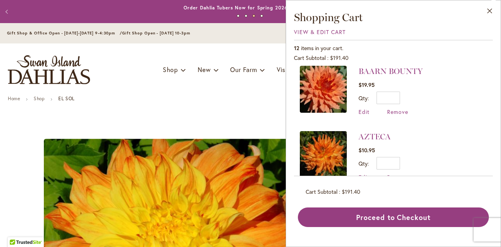
click at [392, 104] on div "BAARN BOUNTY $19.95 Qty * Update Edit Remove" at bounding box center [390, 91] width 64 height 50
click at [394, 108] on span "Remove" at bounding box center [397, 111] width 21 height 7
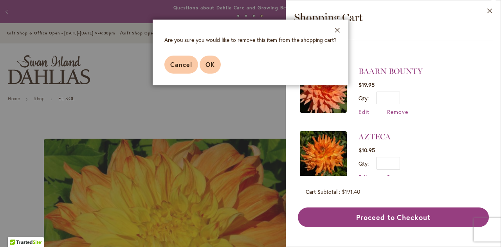
click at [207, 64] on span "OK" at bounding box center [209, 64] width 9 height 8
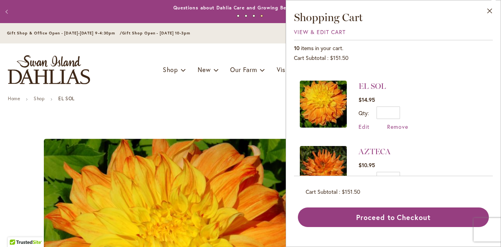
scroll to position [282, 0]
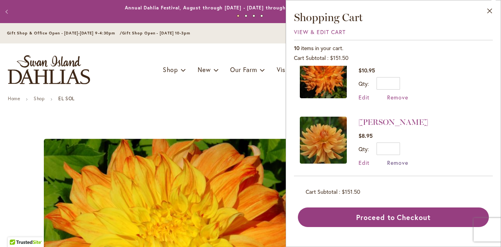
click at [391, 160] on span "Remove" at bounding box center [397, 162] width 21 height 7
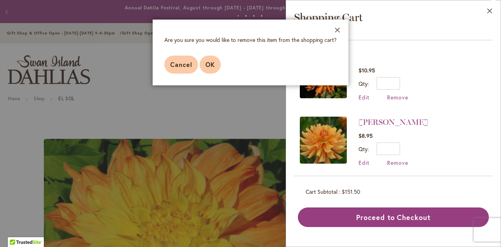
click at [214, 63] on span "OK" at bounding box center [209, 64] width 9 height 8
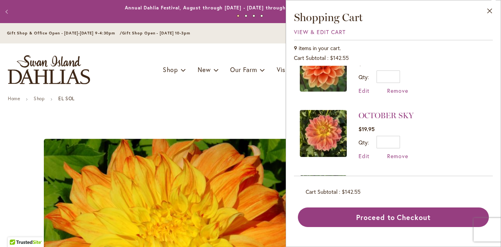
scroll to position [39, 0]
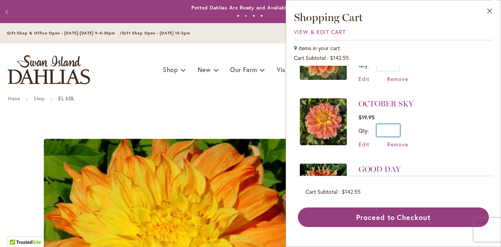
click at [399, 131] on input "*" at bounding box center [387, 130] width 23 height 13
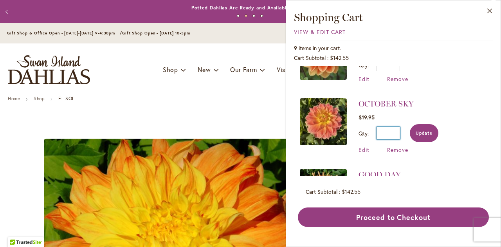
type input "*"
click at [429, 137] on button "Update" at bounding box center [423, 133] width 29 height 18
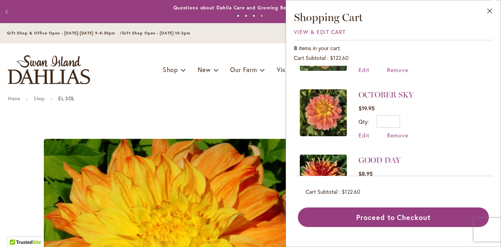
scroll to position [0, 0]
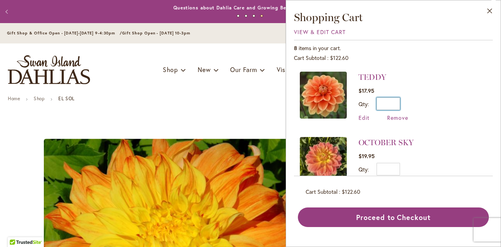
click at [397, 103] on input "*" at bounding box center [387, 103] width 23 height 13
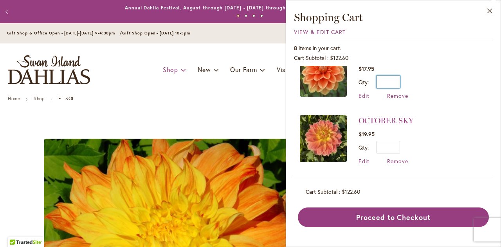
scroll to position [22, 0]
type input "*"
click at [144, 54] on div "Toggle Nav Shop Dahlia Tubers Collections Fresh Cut Dahlias Gardening Supplies …" at bounding box center [250, 69] width 501 height 52
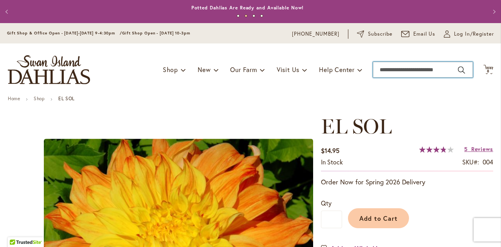
click at [392, 73] on input "Search" at bounding box center [423, 70] width 100 height 16
type input "****"
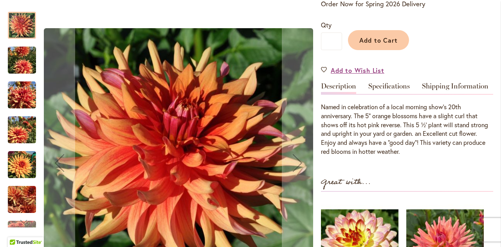
scroll to position [178, 0]
click at [17, 165] on img "GOOD DAY" at bounding box center [22, 165] width 28 height 28
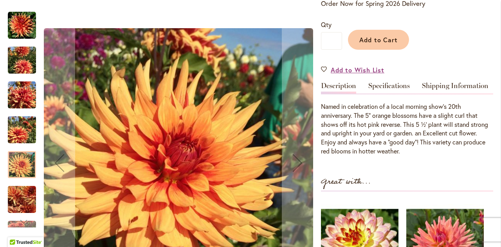
click at [16, 140] on img "GOOD DAY" at bounding box center [22, 130] width 28 height 38
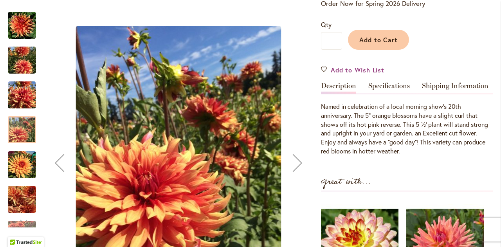
click at [15, 103] on img "GOOD DAY" at bounding box center [22, 95] width 28 height 28
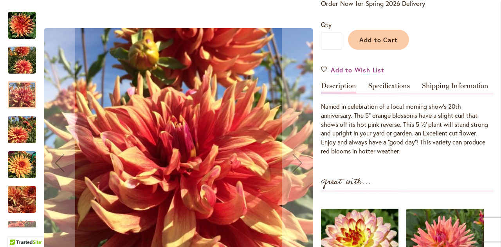
click at [16, 54] on img "GOOD DAY" at bounding box center [22, 60] width 28 height 38
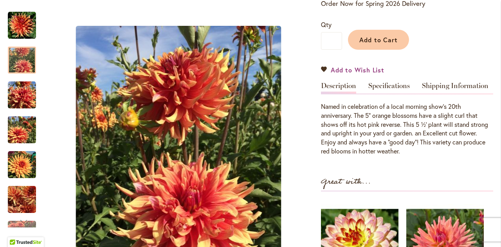
scroll to position [0, 0]
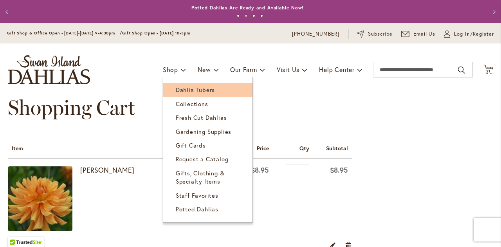
click at [179, 91] on span "Dahlia Tubers" at bounding box center [195, 90] width 39 height 8
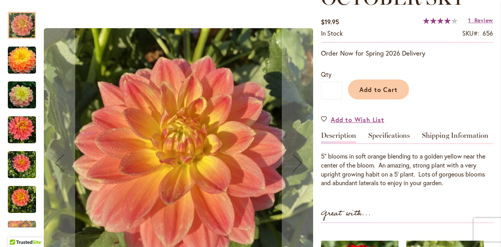
scroll to position [129, 0]
click at [28, 134] on img "October Sky" at bounding box center [22, 130] width 28 height 38
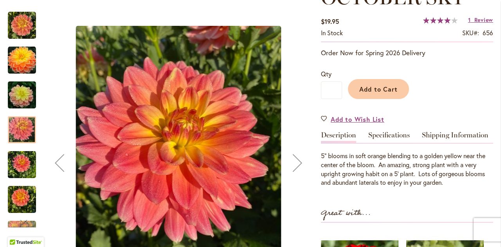
click at [22, 172] on img "October Sky" at bounding box center [22, 165] width 28 height 38
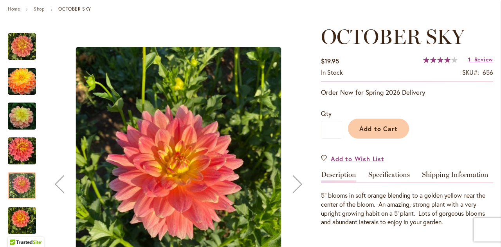
scroll to position [89, 0]
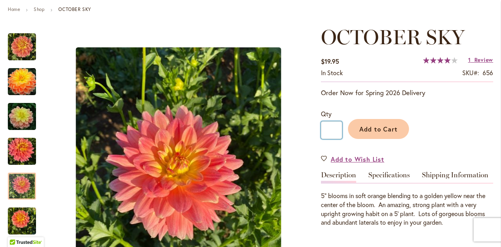
click at [332, 128] on input "*" at bounding box center [331, 130] width 21 height 18
type input "*"
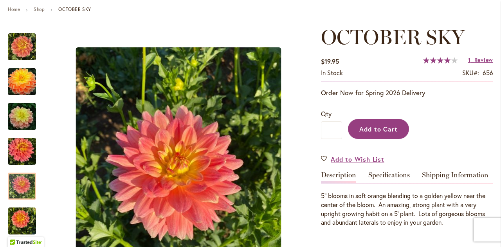
click at [376, 128] on span "Add to Cart" at bounding box center [378, 129] width 39 height 8
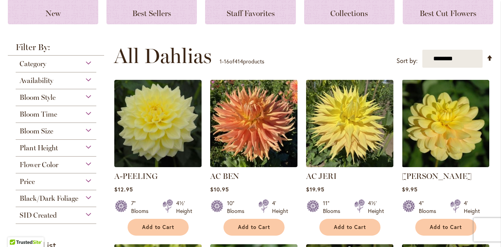
scroll to position [118, 0]
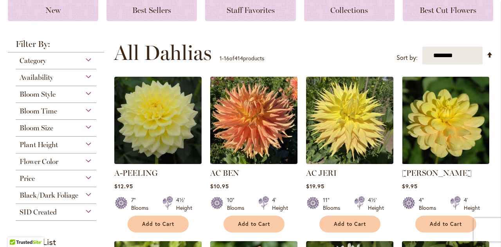
click at [56, 162] on span "Flower Color" at bounding box center [39, 161] width 39 height 9
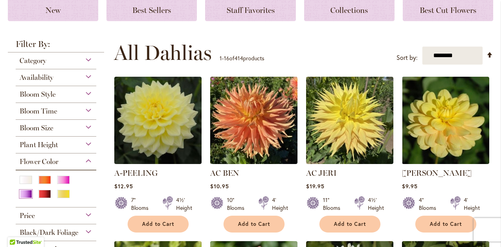
click at [32, 190] on div "Purple" at bounding box center [26, 194] width 13 height 8
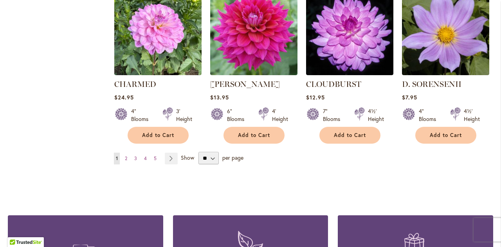
scroll to position [689, 0]
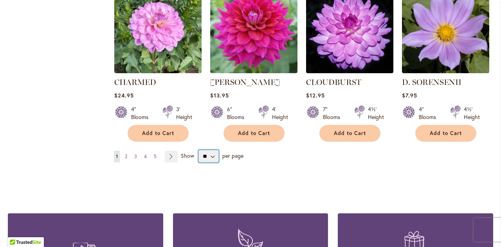
click at [203, 155] on select "** ** ** **" at bounding box center [208, 156] width 20 height 13
select select "**"
click at [198, 150] on select "** ** ** **" at bounding box center [208, 156] width 20 height 13
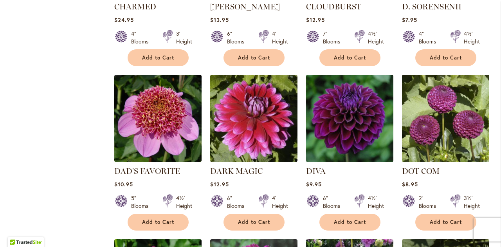
scroll to position [765, 0]
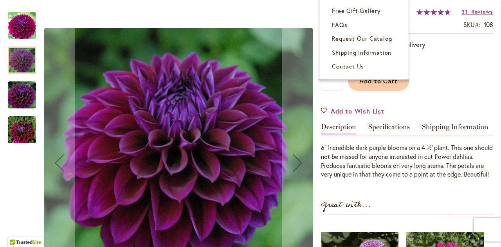
scroll to position [139, 0]
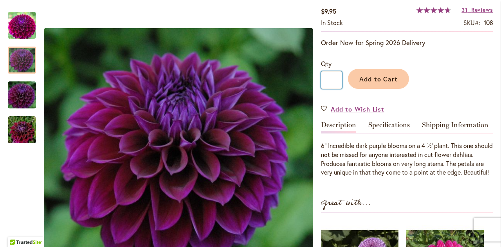
click at [332, 76] on input "*" at bounding box center [331, 80] width 21 height 18
type input "*"
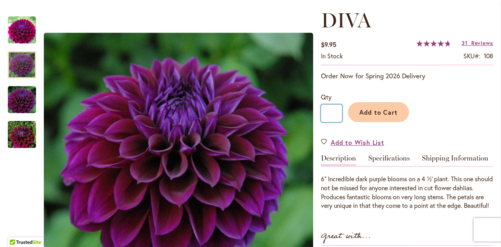
scroll to position [97, 0]
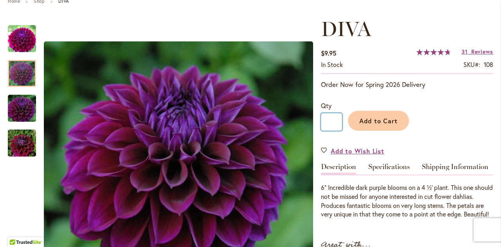
type input "*"
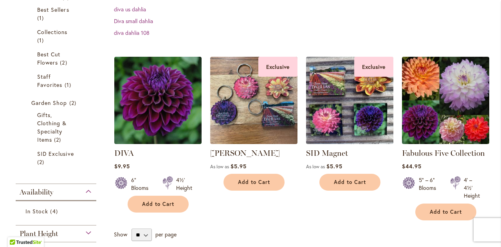
scroll to position [171, 0]
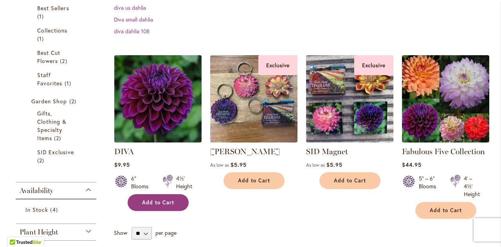
click at [171, 204] on span "Add to Cart" at bounding box center [158, 202] width 32 height 7
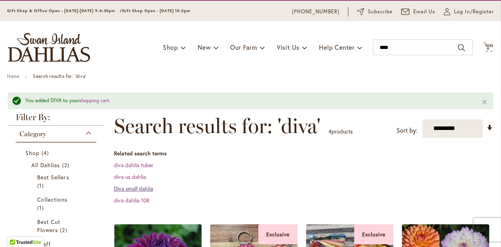
scroll to position [22, 0]
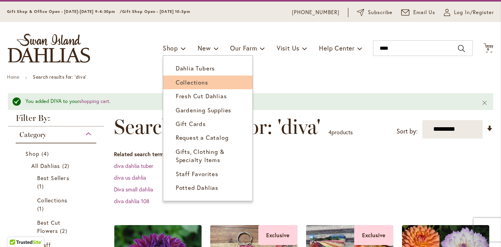
click at [188, 82] on span "Collections" at bounding box center [192, 82] width 32 height 8
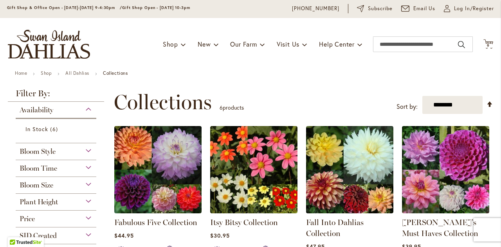
scroll to position [11, 0]
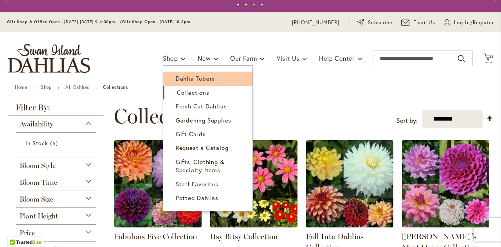
click at [183, 81] on span "Dahlia Tubers" at bounding box center [195, 78] width 39 height 8
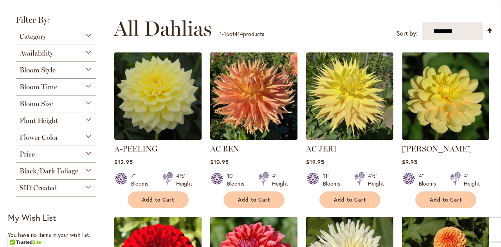
scroll to position [142, 0]
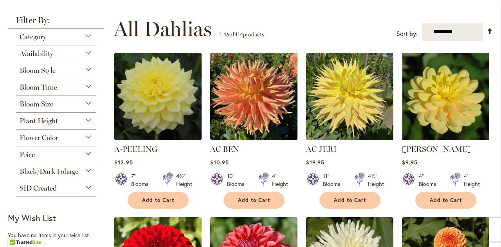
click at [54, 137] on span "Flower Color" at bounding box center [39, 137] width 39 height 9
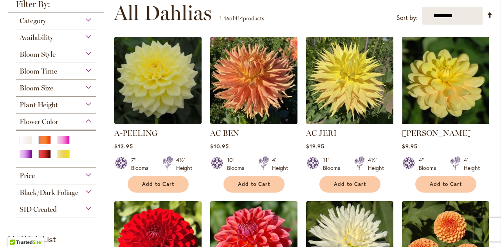
scroll to position [159, 0]
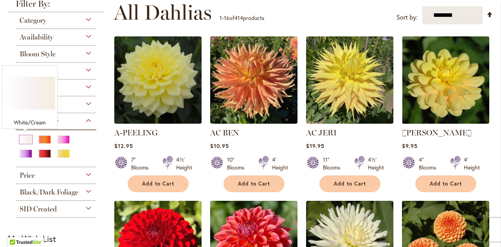
click at [20, 138] on div "White/Cream" at bounding box center [26, 139] width 13 height 8
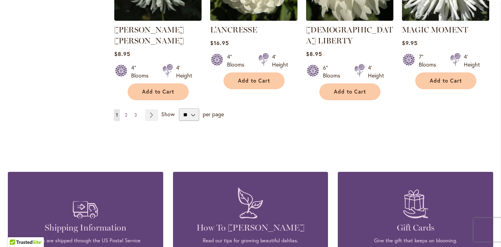
scroll to position [753, 0]
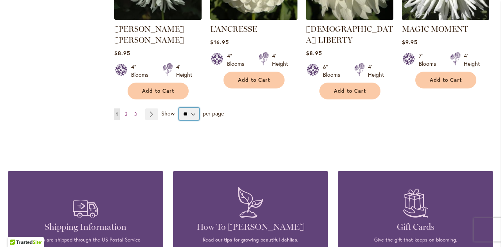
click at [186, 108] on select "** ** ** **" at bounding box center [189, 114] width 20 height 13
select select "**"
click at [179, 108] on select "** ** ** **" at bounding box center [189, 114] width 20 height 13
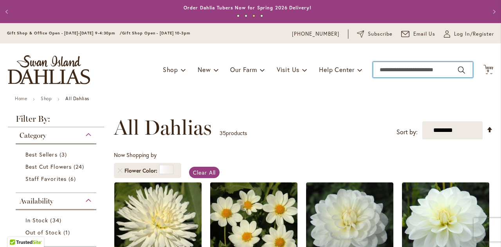
click at [402, 74] on input "Search" at bounding box center [423, 70] width 100 height 16
type input "****"
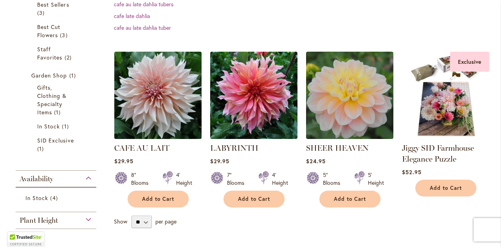
scroll to position [175, 0]
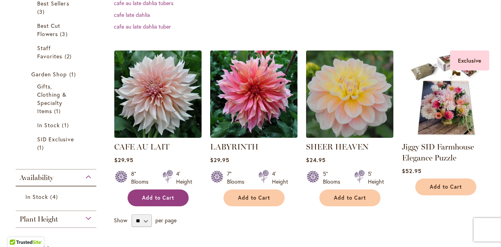
click at [156, 198] on span "Add to Cart" at bounding box center [158, 197] width 32 height 7
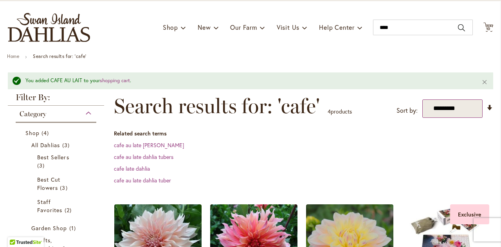
scroll to position [0, 0]
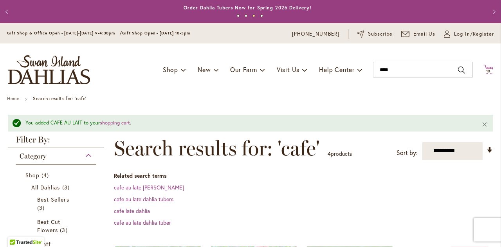
click at [486, 70] on span "10" at bounding box center [488, 70] width 5 height 5
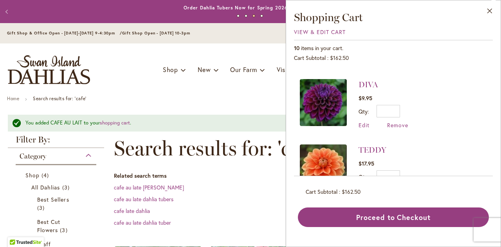
scroll to position [59, 0]
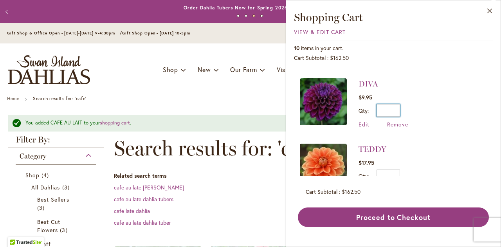
click at [400, 111] on input "*" at bounding box center [387, 110] width 23 height 13
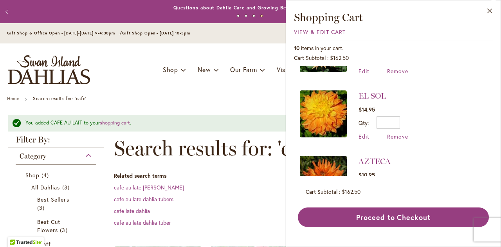
scroll to position [314, 0]
type input "*"
click at [399, 116] on input "*" at bounding box center [387, 122] width 23 height 13
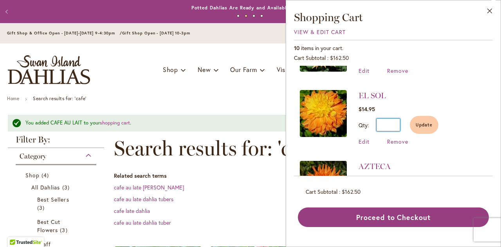
type input "*"
click at [452, 100] on li "EL SOL $14.95 Qty * Update Edit Remove" at bounding box center [393, 117] width 187 height 71
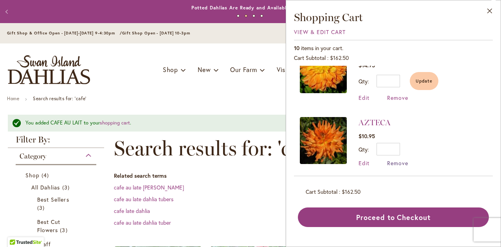
click at [395, 159] on span "Remove" at bounding box center [397, 162] width 21 height 7
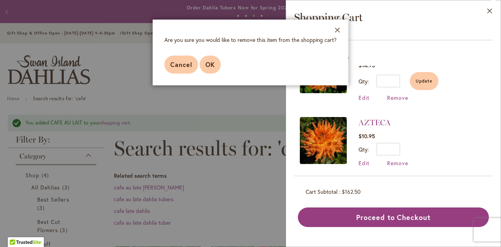
click at [215, 67] on button "OK" at bounding box center [209, 65] width 21 height 18
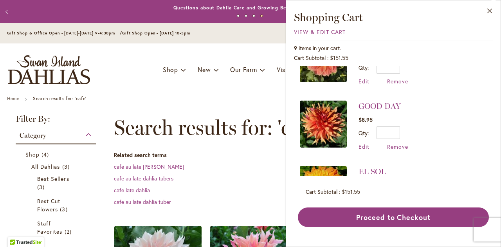
scroll to position [232, 0]
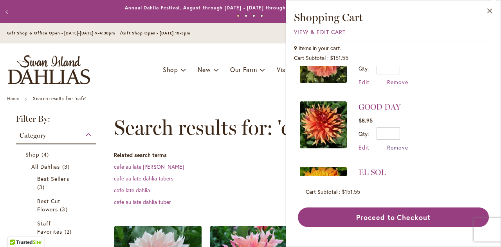
click at [400, 144] on span "Remove" at bounding box center [397, 147] width 21 height 7
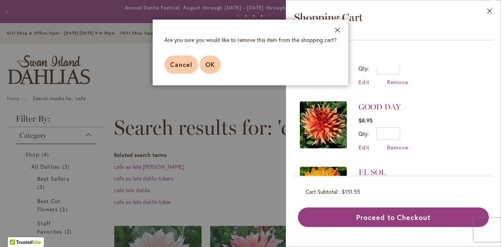
click at [209, 65] on span "OK" at bounding box center [209, 64] width 9 height 8
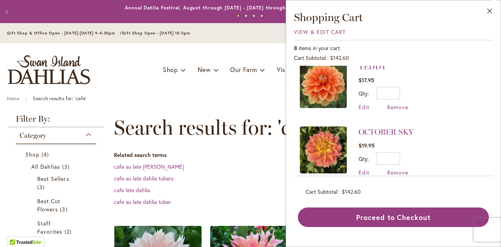
scroll to position [142, 0]
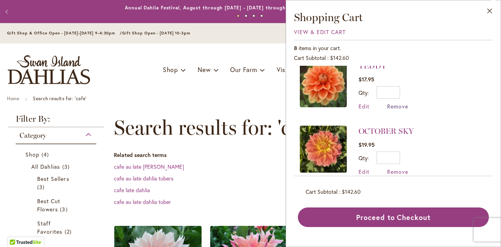
click at [401, 102] on span "Remove" at bounding box center [397, 105] width 21 height 7
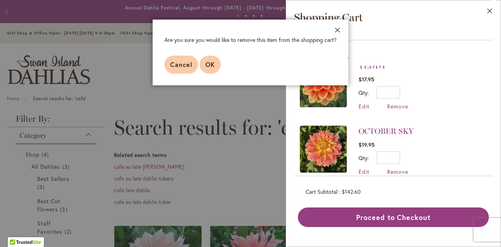
click at [210, 65] on span "OK" at bounding box center [209, 64] width 9 height 8
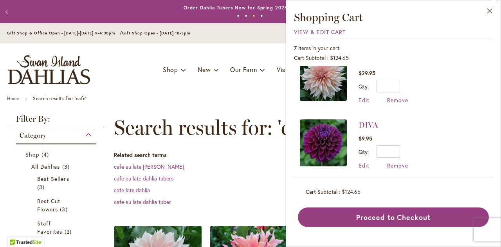
scroll to position [0, 0]
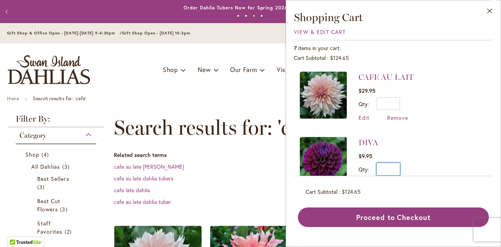
click at [397, 169] on input "*" at bounding box center [387, 169] width 23 height 13
type input "*"
click at [420, 166] on button "Update" at bounding box center [423, 172] width 29 height 18
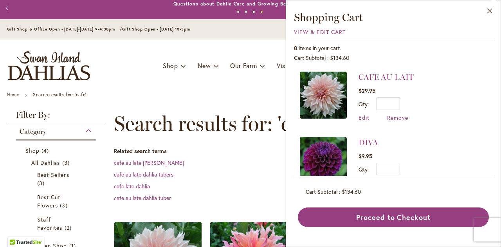
scroll to position [4, 0]
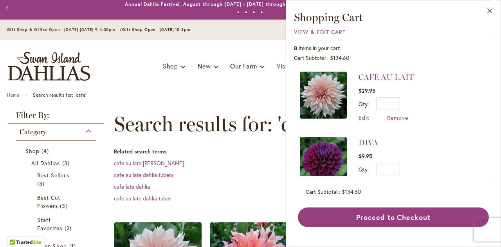
click at [206, 83] on div "Toggle Nav Shop Dahlia Tubers Collections Fresh Cut Dahlias Gardening Supplies …" at bounding box center [250, 66] width 501 height 52
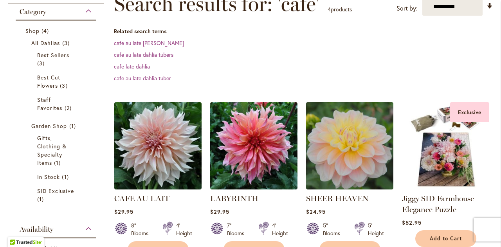
scroll to position [124, 0]
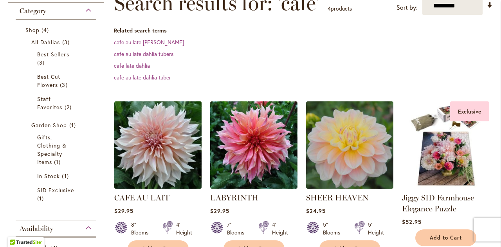
click at [153, 160] on img at bounding box center [158, 145] width 92 height 92
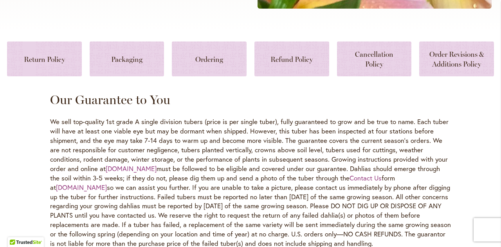
scroll to position [346, 0]
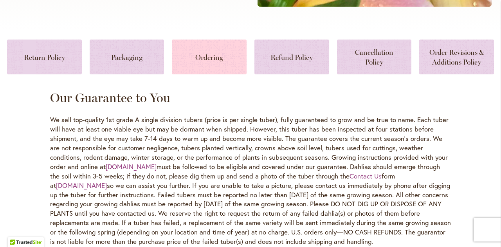
click at [199, 66] on link at bounding box center [209, 56] width 75 height 35
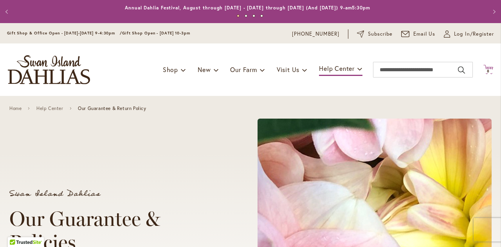
click at [486, 71] on span "8" at bounding box center [487, 70] width 3 height 5
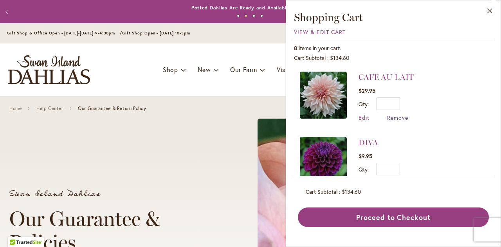
click at [393, 115] on span "Remove" at bounding box center [397, 117] width 21 height 7
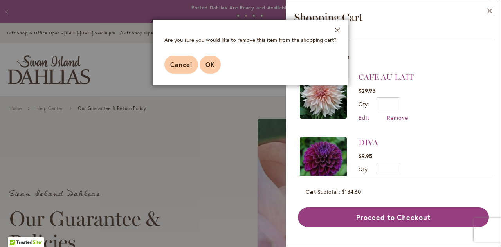
click at [215, 66] on button "OK" at bounding box center [209, 65] width 21 height 18
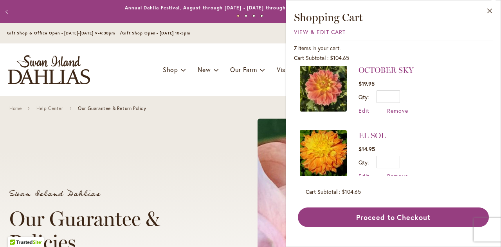
scroll to position [88, 0]
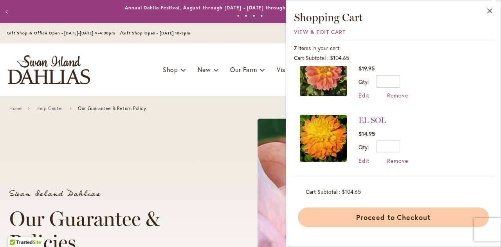
click at [388, 212] on button "Proceed to Checkout" at bounding box center [393, 217] width 191 height 20
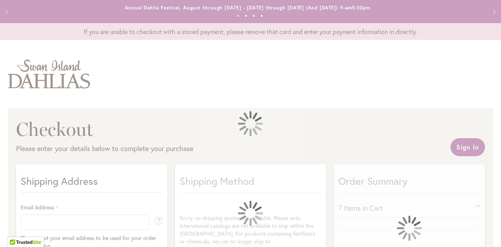
select select "**"
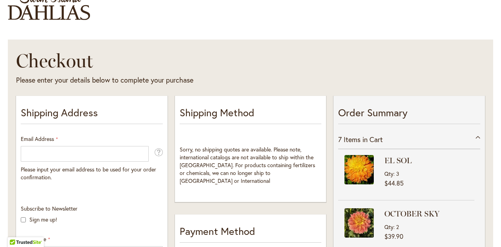
scroll to position [152, 0]
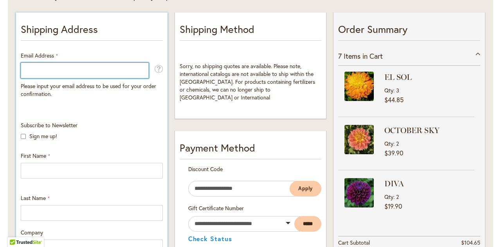
click at [75, 66] on input "Email Address" at bounding box center [85, 71] width 128 height 16
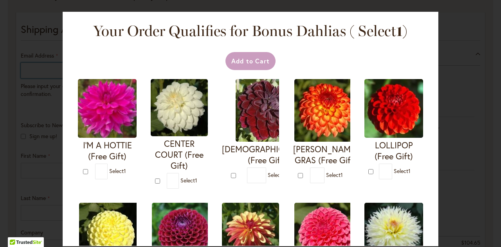
type input "**********"
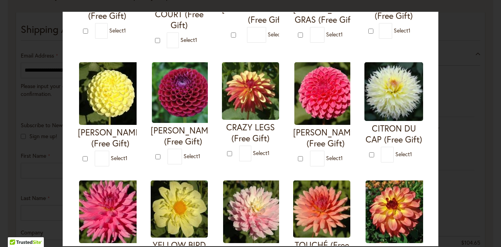
scroll to position [141, 0]
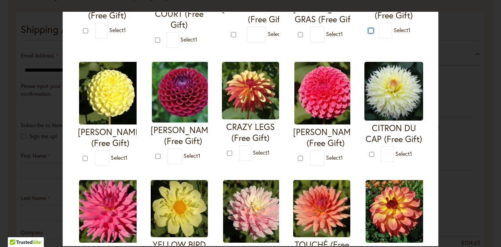
type input "*"
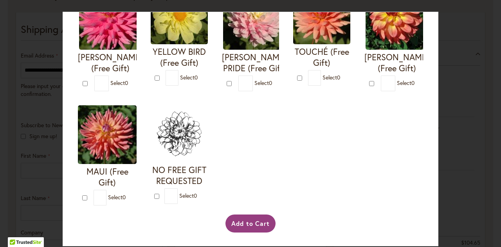
scroll to position [446, 0]
click at [244, 223] on button "Add to Cart" at bounding box center [250, 223] width 50 height 18
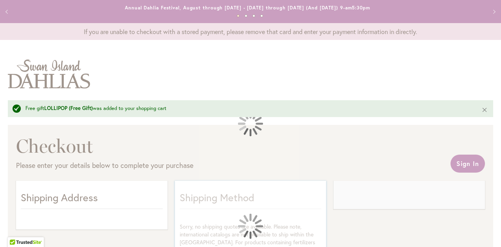
select select "**"
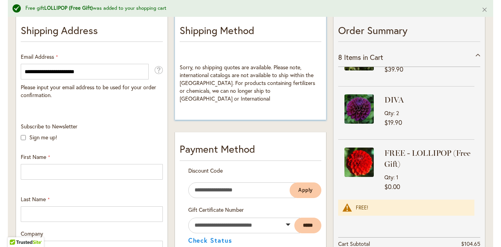
scroll to position [87, 0]
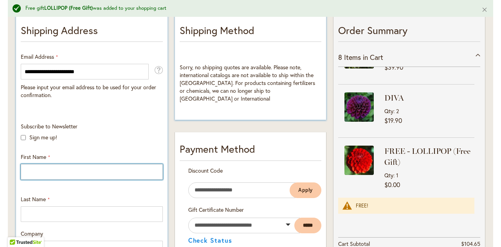
click at [43, 171] on input "First Name" at bounding box center [92, 172] width 142 height 16
type input "********"
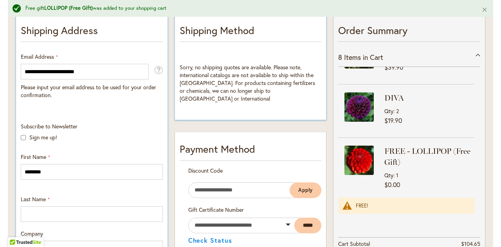
type input "******"
type input "**********"
select select "**"
type input "********"
type input "*****"
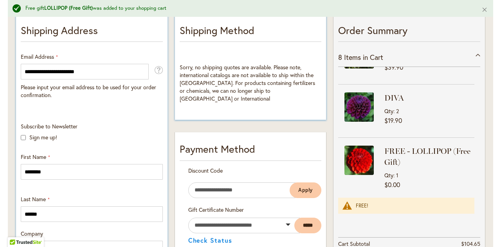
type input "**********"
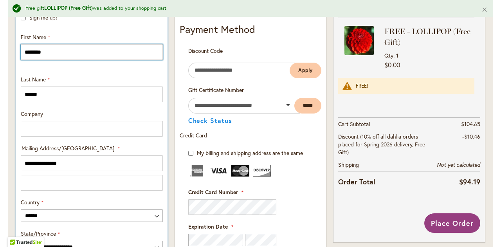
scroll to position [294, 0]
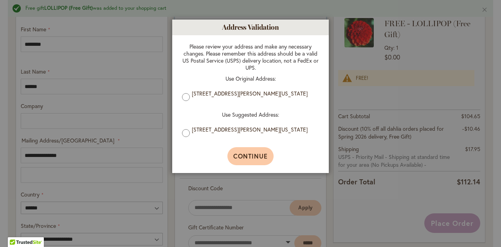
click at [250, 153] on button "Continue" at bounding box center [250, 156] width 47 height 18
type input "**********"
type input "********"
type input "**********"
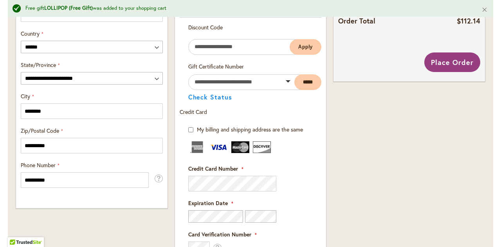
scroll to position [456, 0]
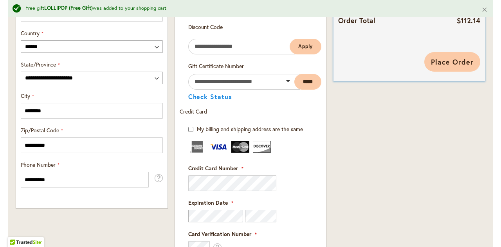
click at [435, 66] on button "Place Order" at bounding box center [452, 62] width 56 height 20
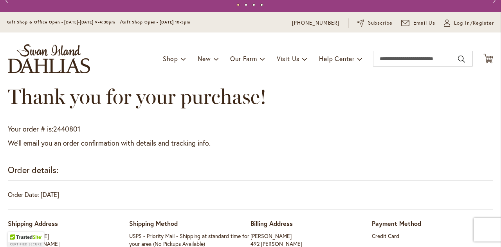
scroll to position [11, 0]
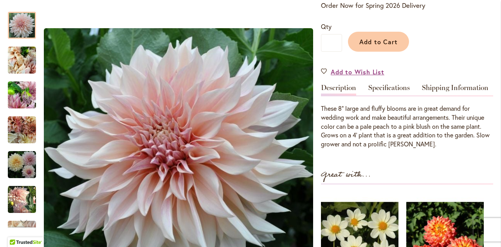
scroll to position [177, 0]
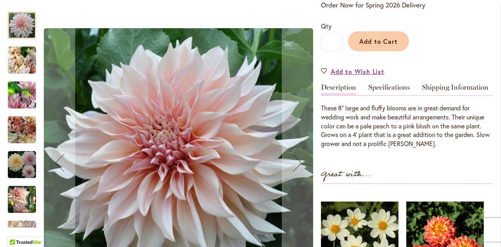
click at [13, 142] on img "Café Au Lait" at bounding box center [22, 130] width 28 height 28
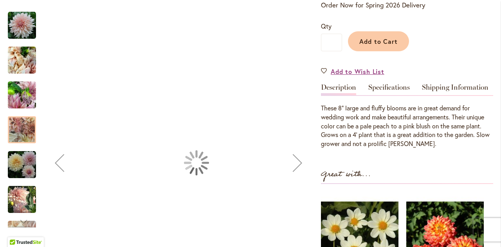
click at [18, 165] on img "Café Au Lait" at bounding box center [22, 165] width 28 height 28
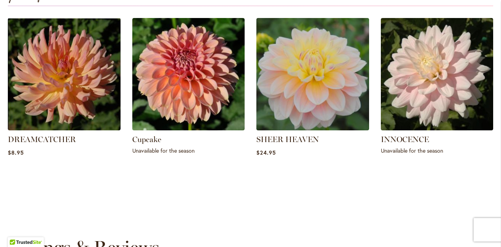
scroll to position [582, 0]
